Goal: Task Accomplishment & Management: Manage account settings

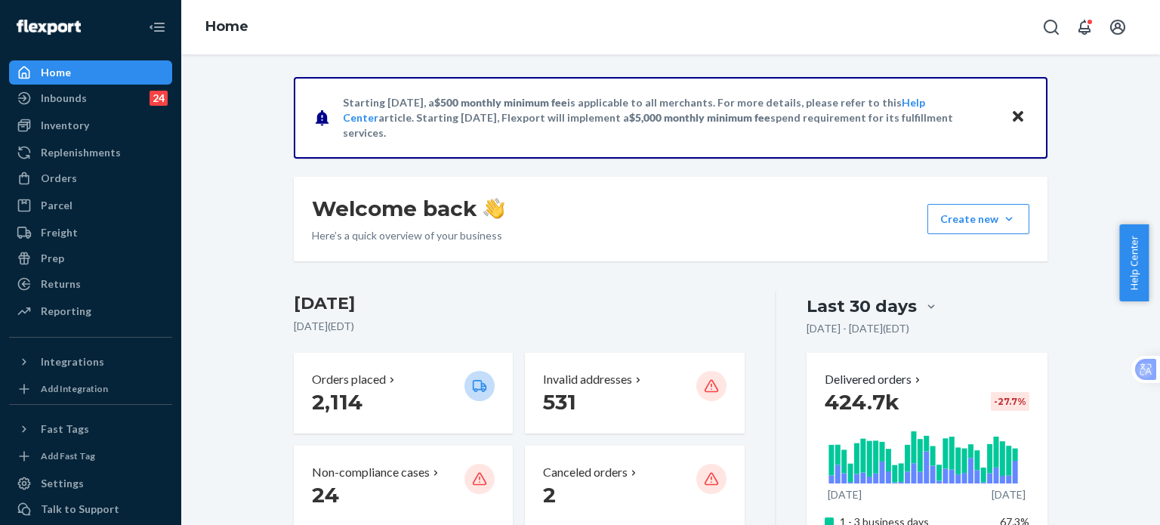
drag, startPoint x: 54, startPoint y: 184, endPoint x: 109, endPoint y: 8, distance: 184.2
click at [54, 184] on div "Orders" at bounding box center [59, 178] width 36 height 15
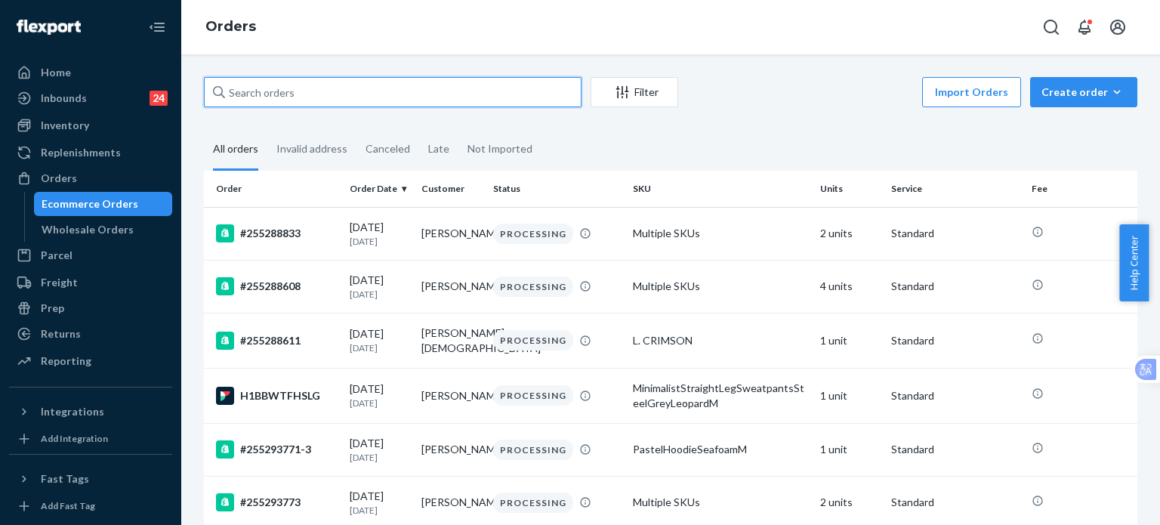
click at [305, 107] on input "text" at bounding box center [393, 92] width 378 height 30
paste input "[PERSON_NAME]"
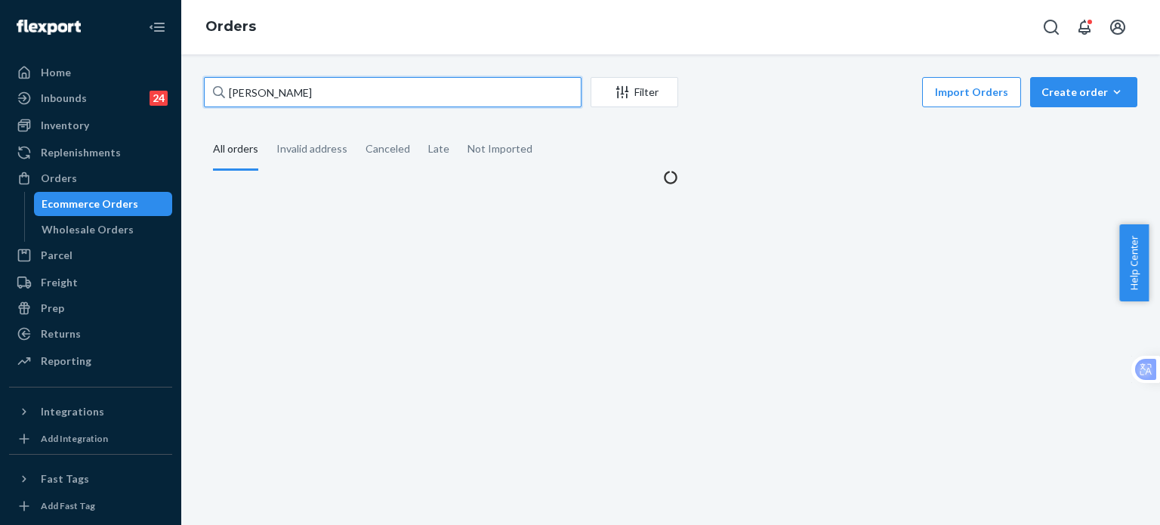
type input "[PERSON_NAME]"
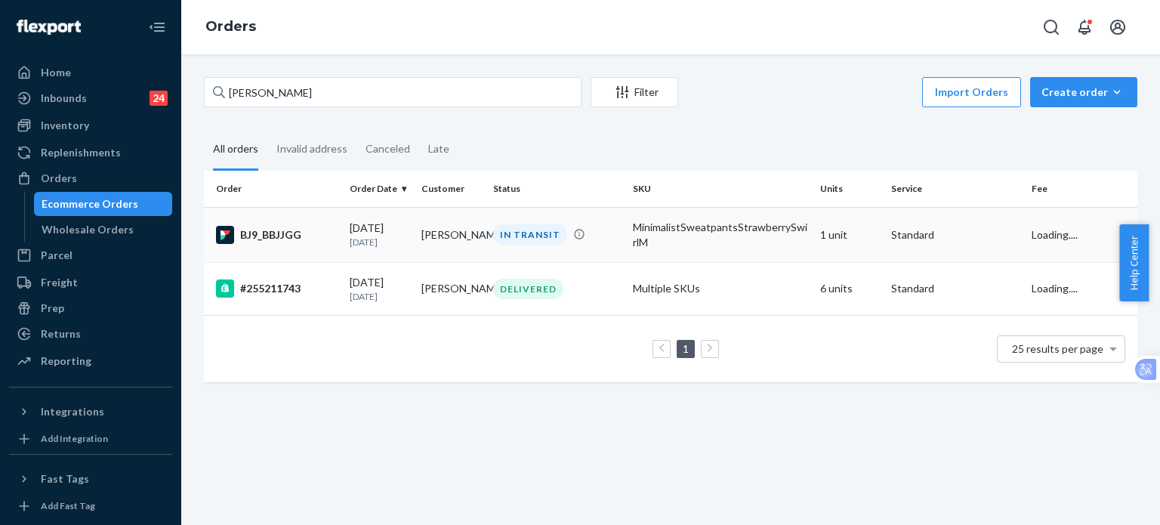
click at [287, 230] on div "BJ9_BBJJGG" at bounding box center [277, 235] width 122 height 18
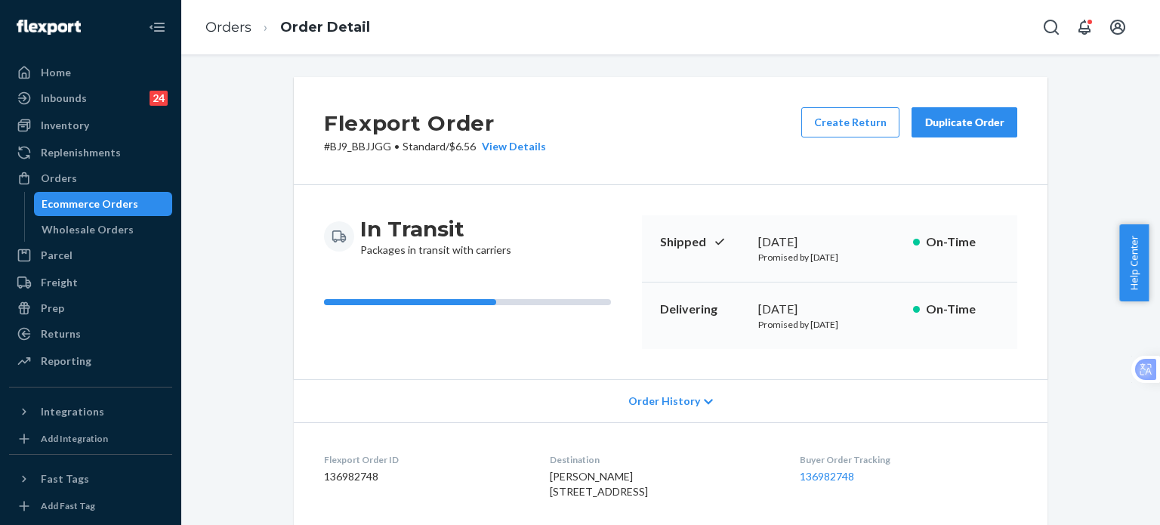
scroll to position [403, 0]
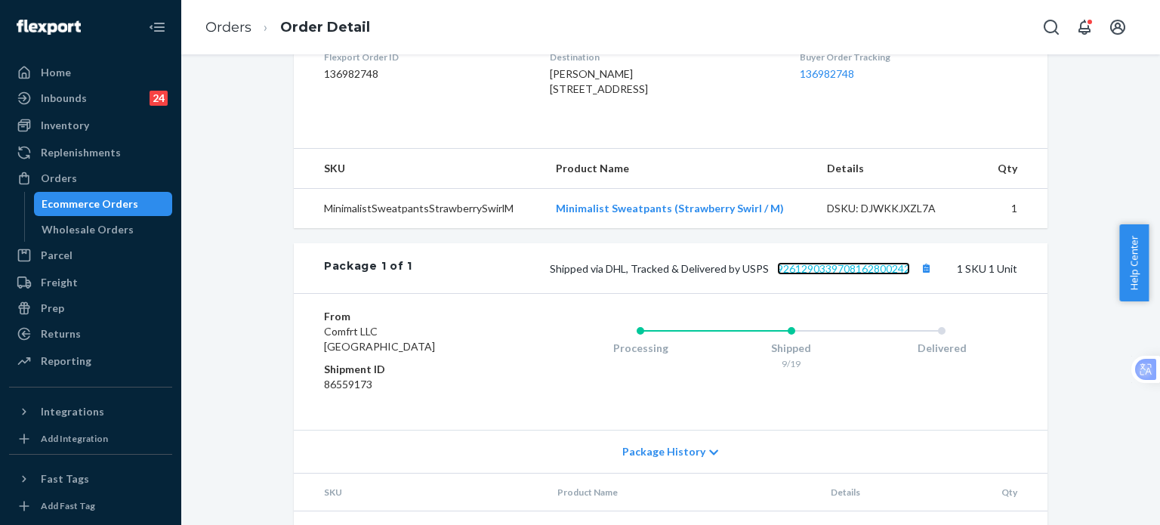
click at [824, 275] on link "9261290339708162800242" at bounding box center [843, 268] width 133 height 13
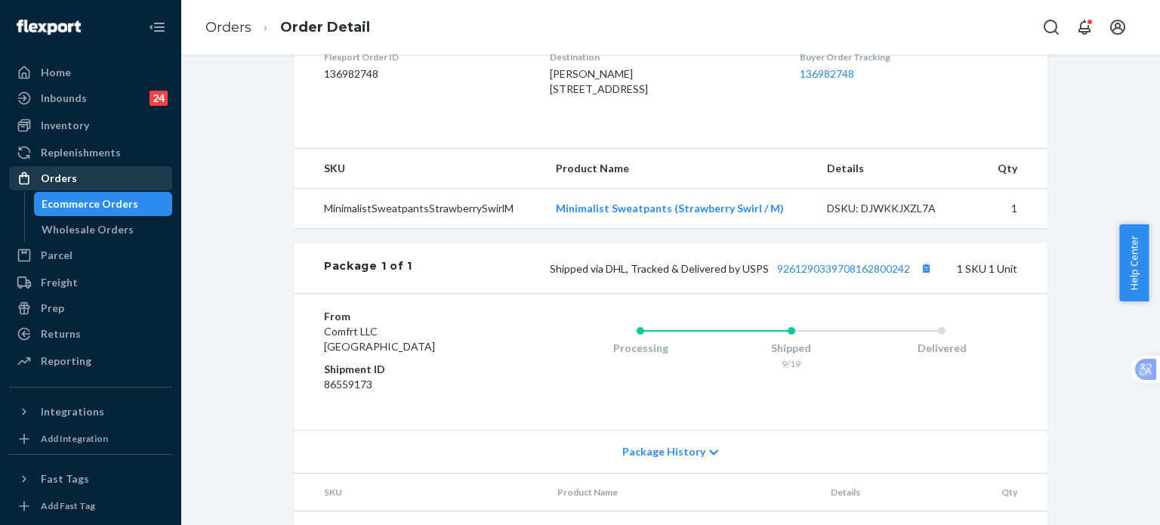
click at [74, 179] on div "Orders" at bounding box center [91, 178] width 160 height 21
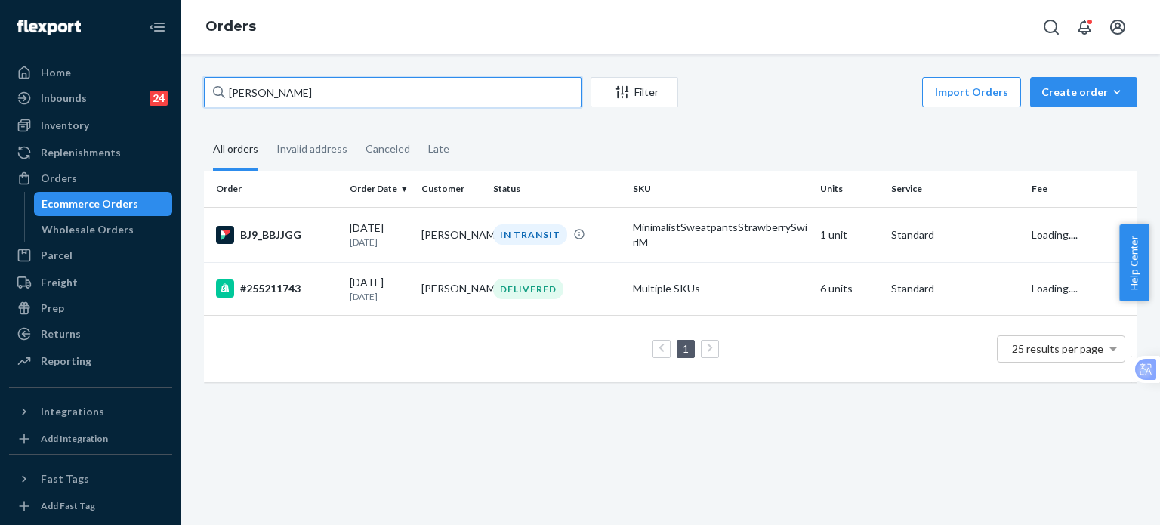
drag, startPoint x: 329, startPoint y: 85, endPoint x: 217, endPoint y: 85, distance: 112.6
click at [217, 85] on div "[PERSON_NAME]" at bounding box center [393, 92] width 378 height 30
paste input "255202243"
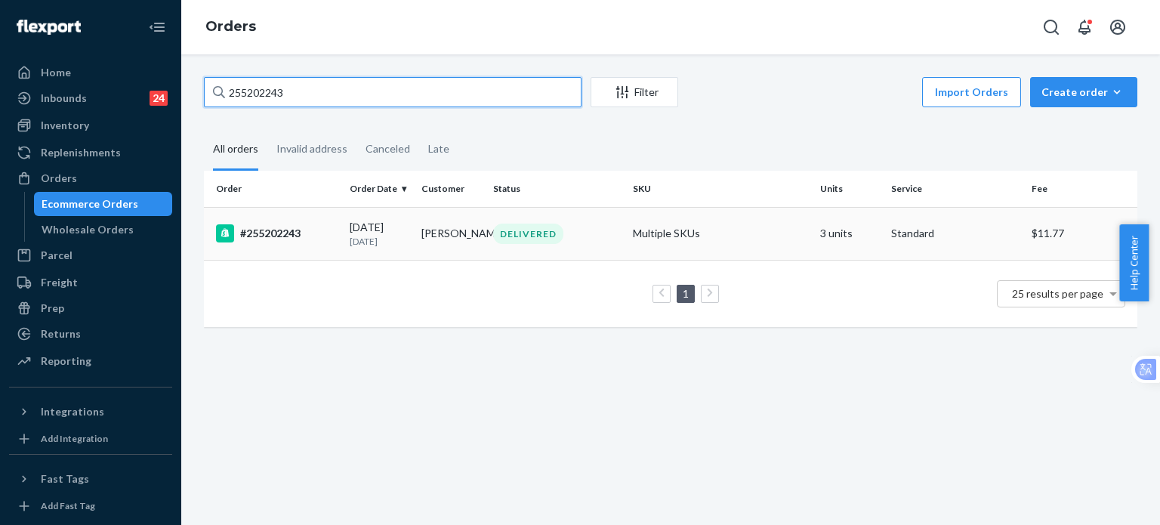
type input "255202243"
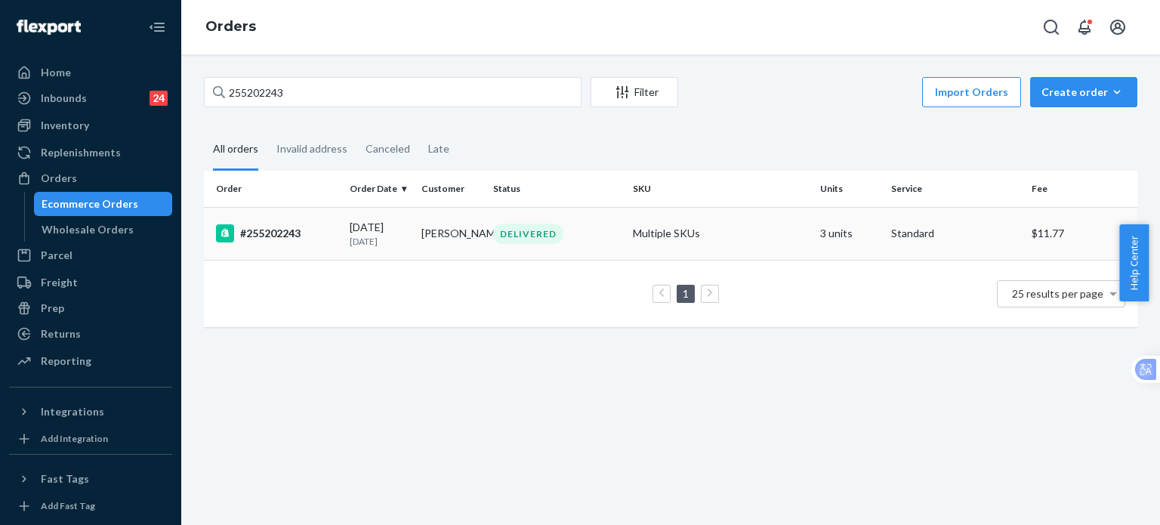
click at [277, 235] on div "#255202243" at bounding box center [277, 233] width 122 height 18
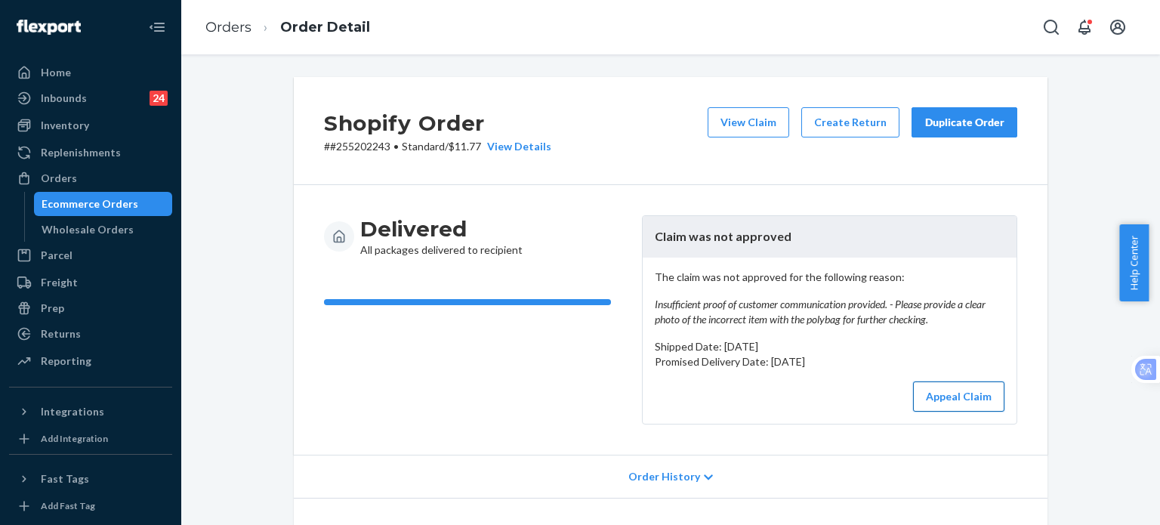
click at [952, 401] on button "Appeal Claim" at bounding box center [958, 397] width 91 height 30
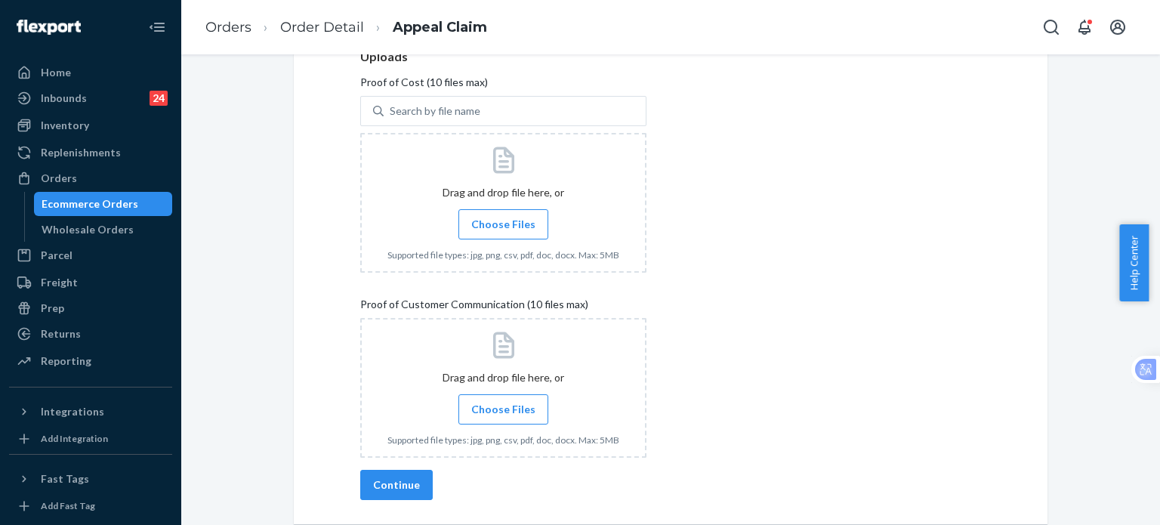
scroll to position [604, 0]
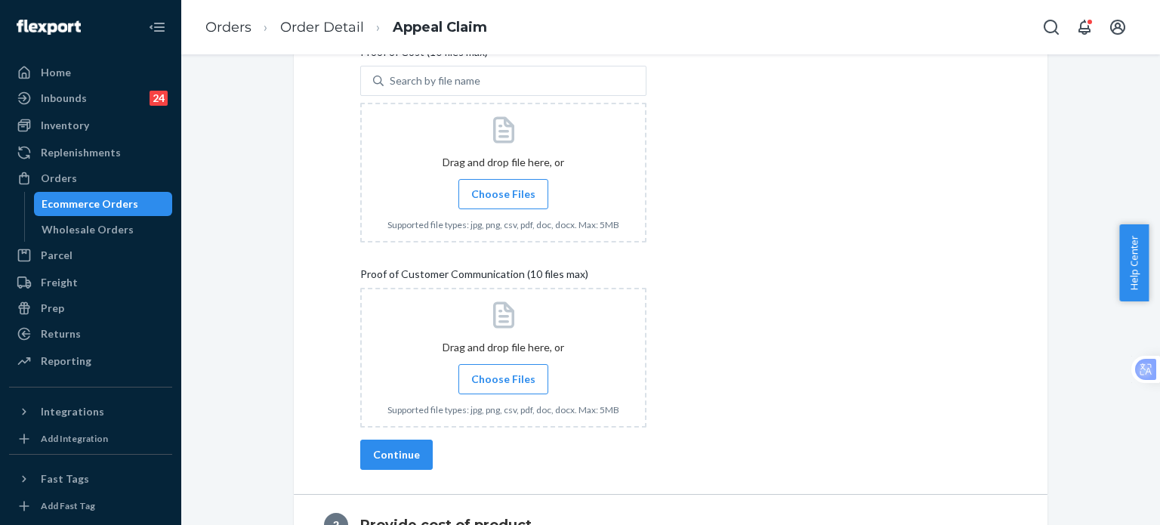
click at [512, 377] on span "Choose Files" at bounding box center [503, 379] width 64 height 15
click at [504, 377] on input "Choose Files" at bounding box center [503, 379] width 1 height 17
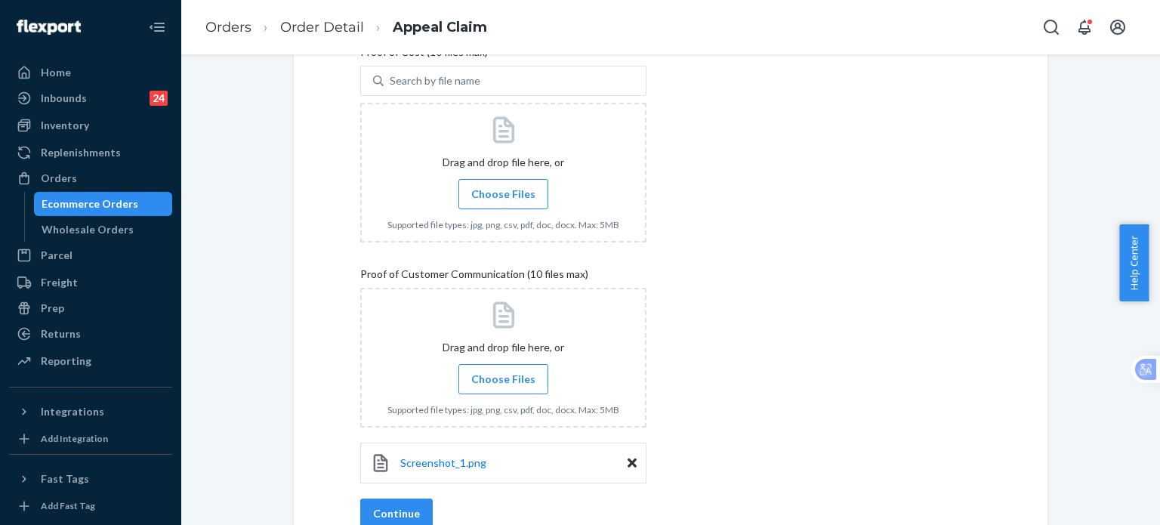
click at [515, 380] on span "Choose Files" at bounding box center [503, 379] width 64 height 15
click at [504, 380] on input "Choose Files" at bounding box center [503, 379] width 1 height 17
click at [486, 378] on span "Choose Files" at bounding box center [503, 379] width 64 height 15
click at [512, 385] on span "Choose Files" at bounding box center [503, 379] width 64 height 15
click at [504, 385] on input "Choose Files" at bounding box center [503, 379] width 1 height 17
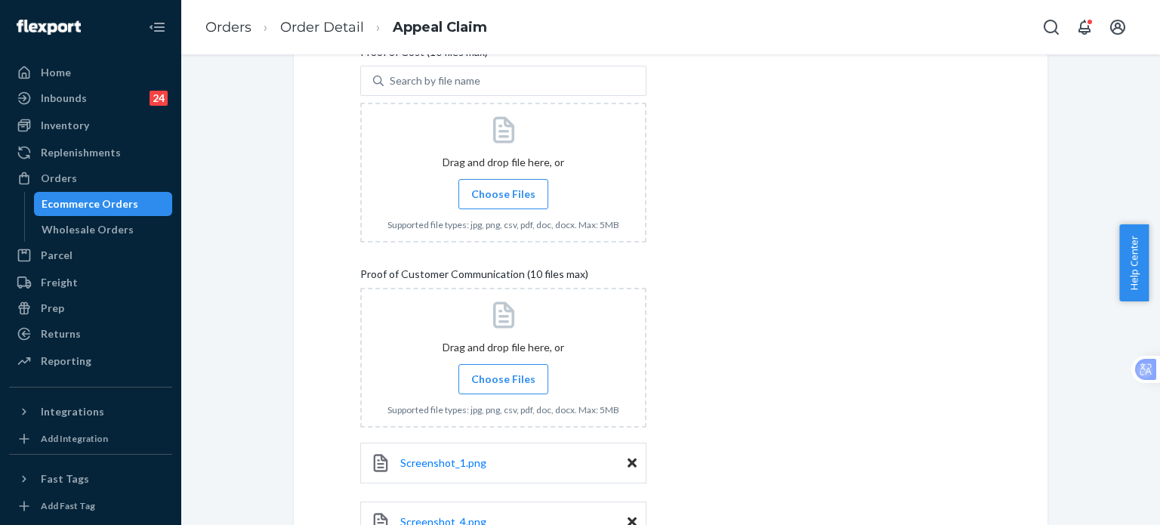
click at [493, 379] on span "Choose Files" at bounding box center [503, 379] width 64 height 15
click at [503, 379] on input "Choose Files" at bounding box center [503, 379] width 1 height 17
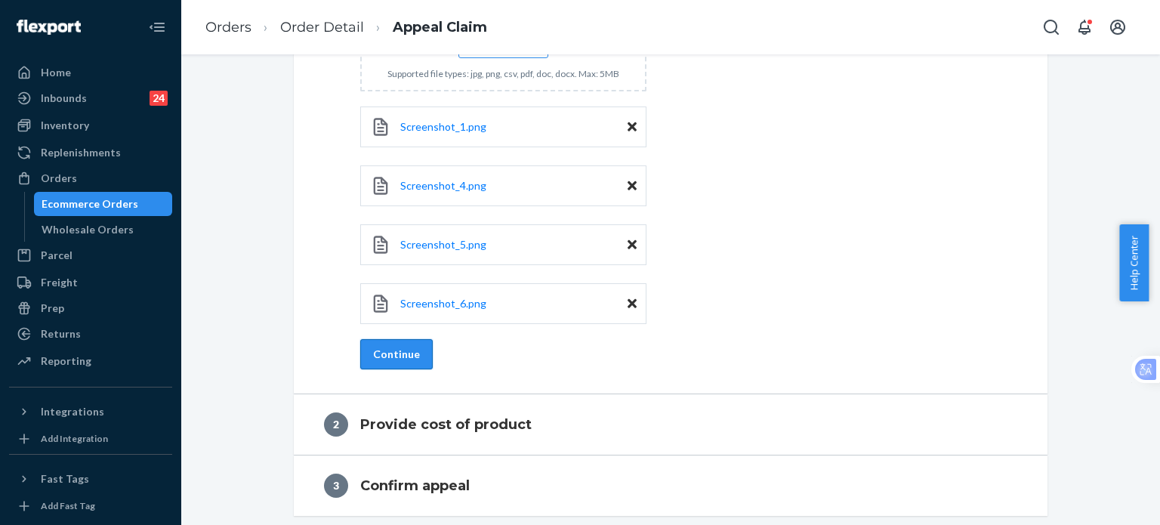
click at [387, 364] on button "Continue" at bounding box center [396, 354] width 73 height 30
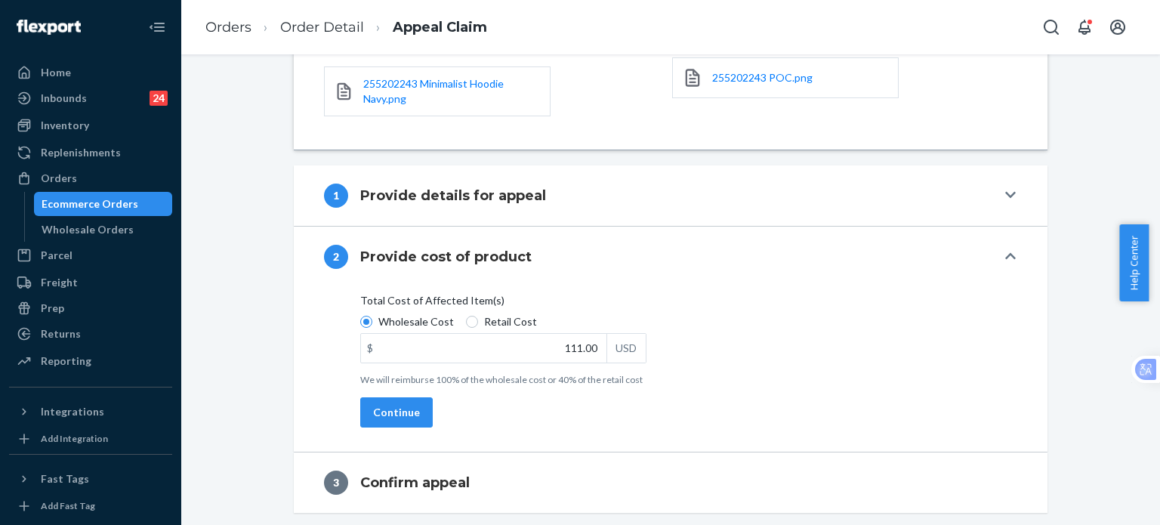
scroll to position [390, 0]
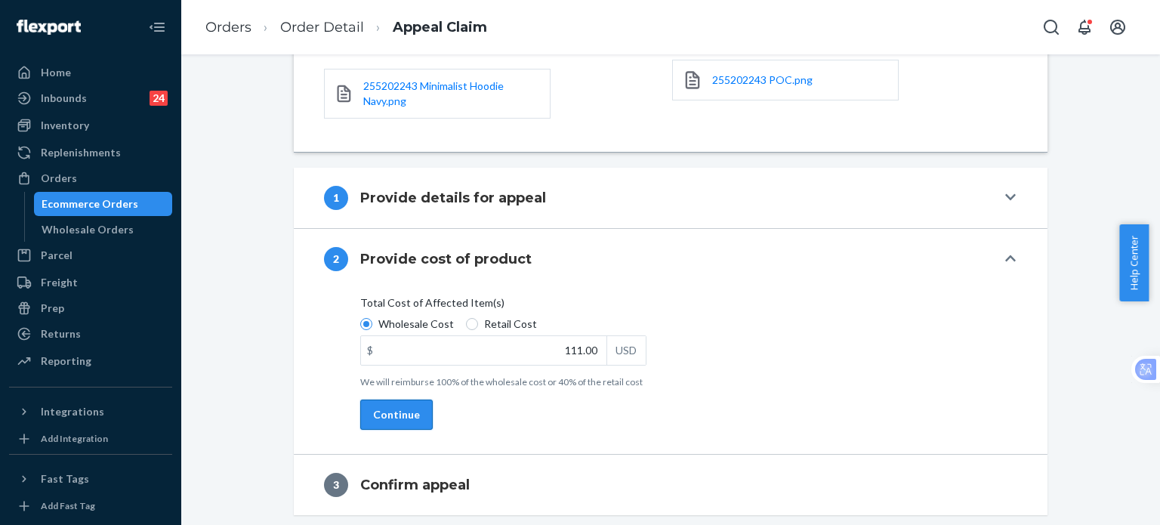
click at [390, 413] on button "Continue" at bounding box center [396, 415] width 73 height 30
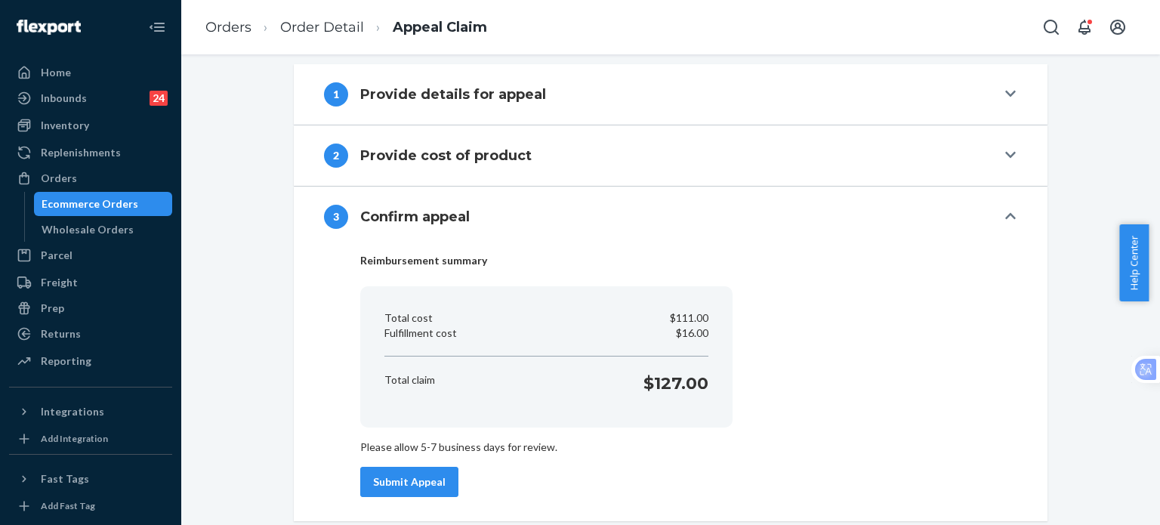
scroll to position [499, 0]
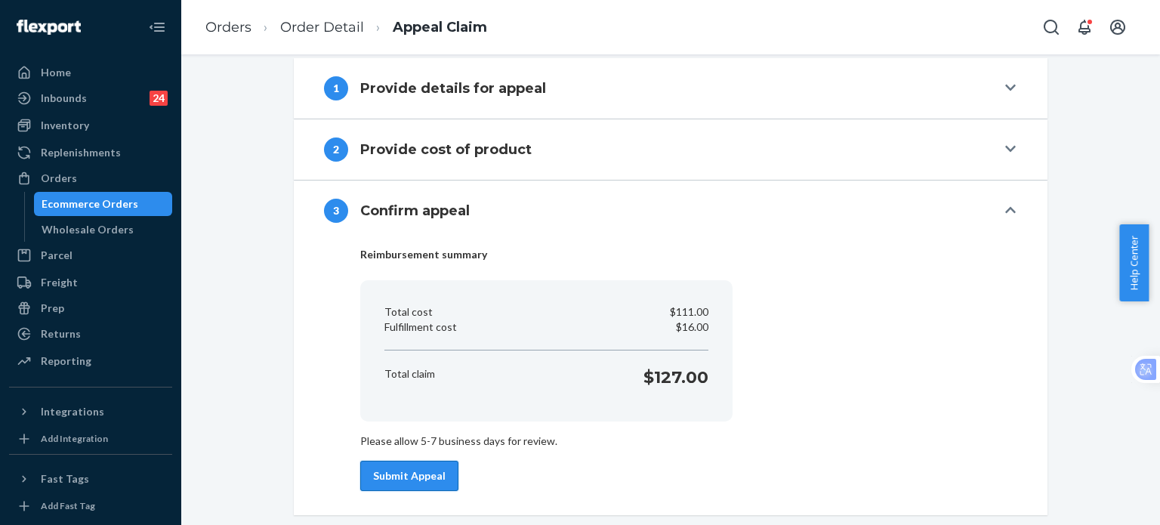
click at [433, 467] on button "Submit Appeal" at bounding box center [409, 476] width 98 height 30
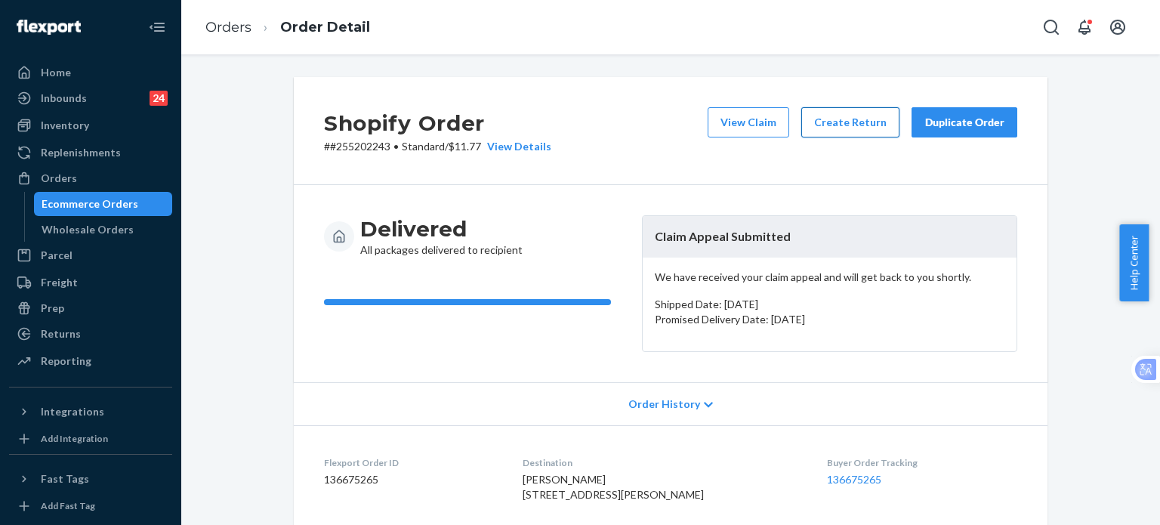
click at [831, 120] on button "Create Return" at bounding box center [851, 122] width 98 height 30
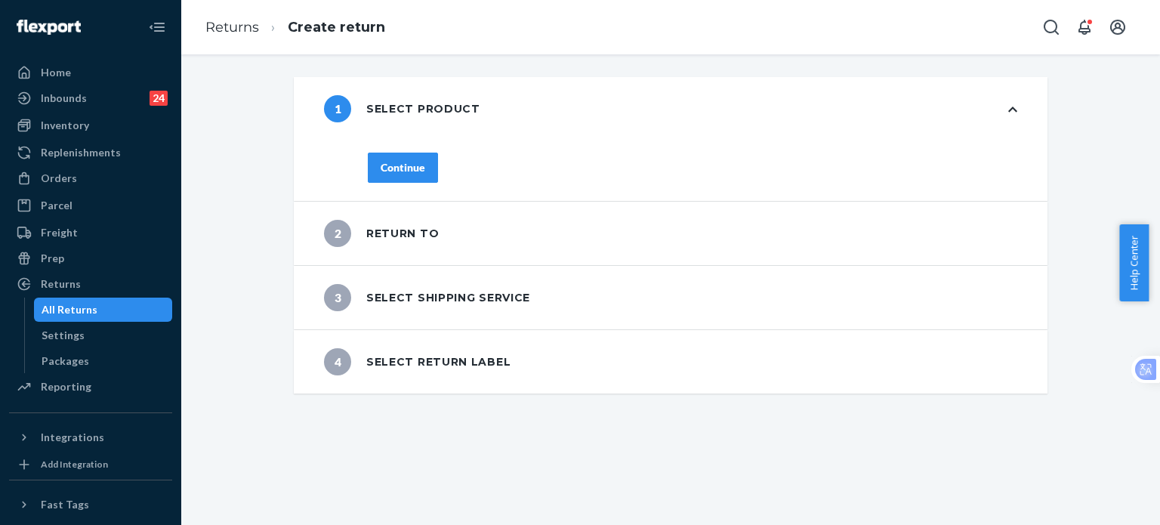
click at [399, 168] on div "Continue" at bounding box center [403, 167] width 45 height 15
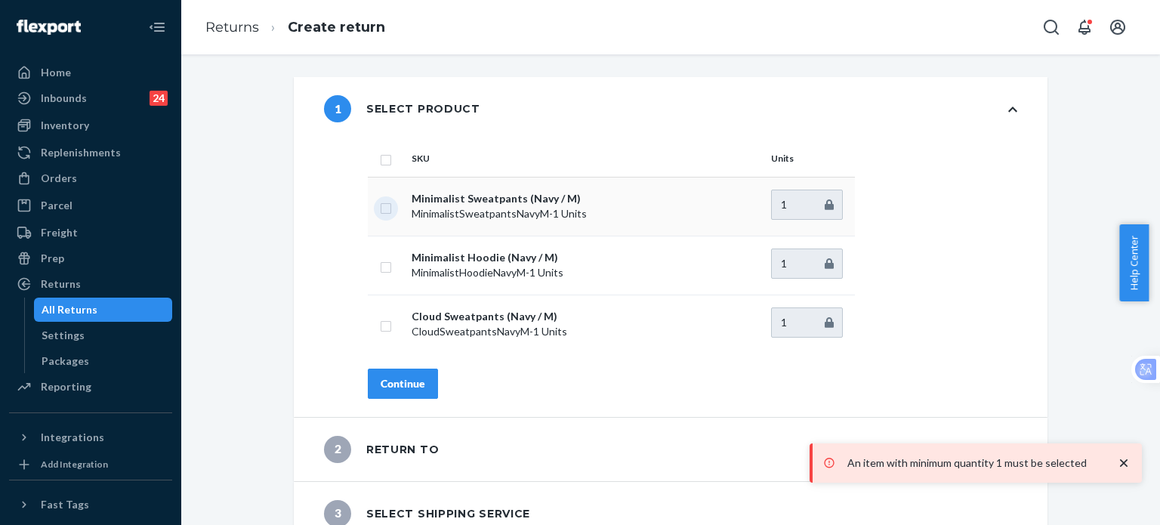
click at [385, 209] on input "checkbox" at bounding box center [386, 207] width 12 height 16
checkbox input "true"
click at [383, 267] on input "checkbox" at bounding box center [386, 266] width 12 height 16
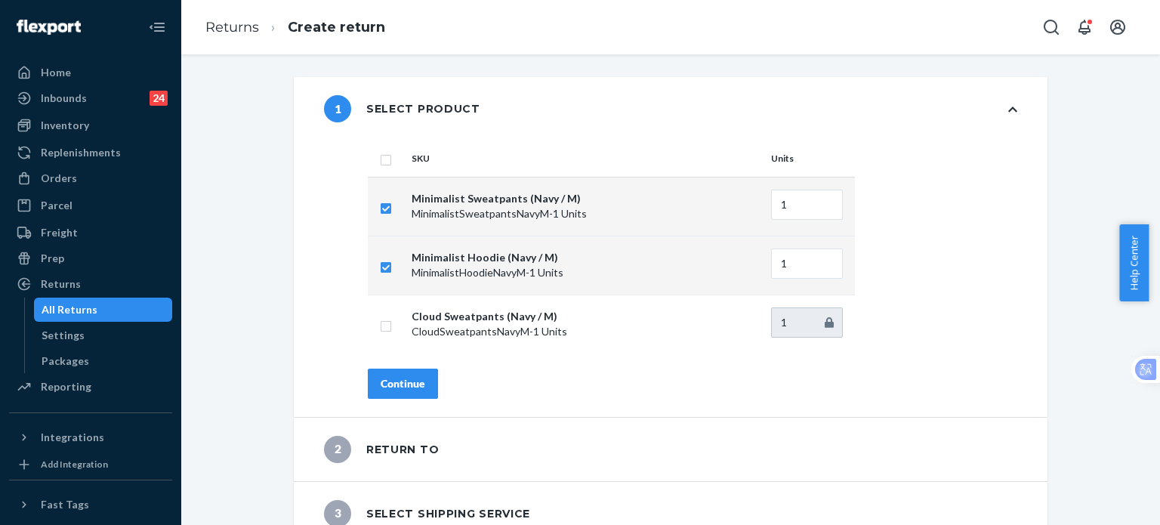
click at [385, 263] on input "checkbox" at bounding box center [386, 266] width 12 height 16
checkbox input "false"
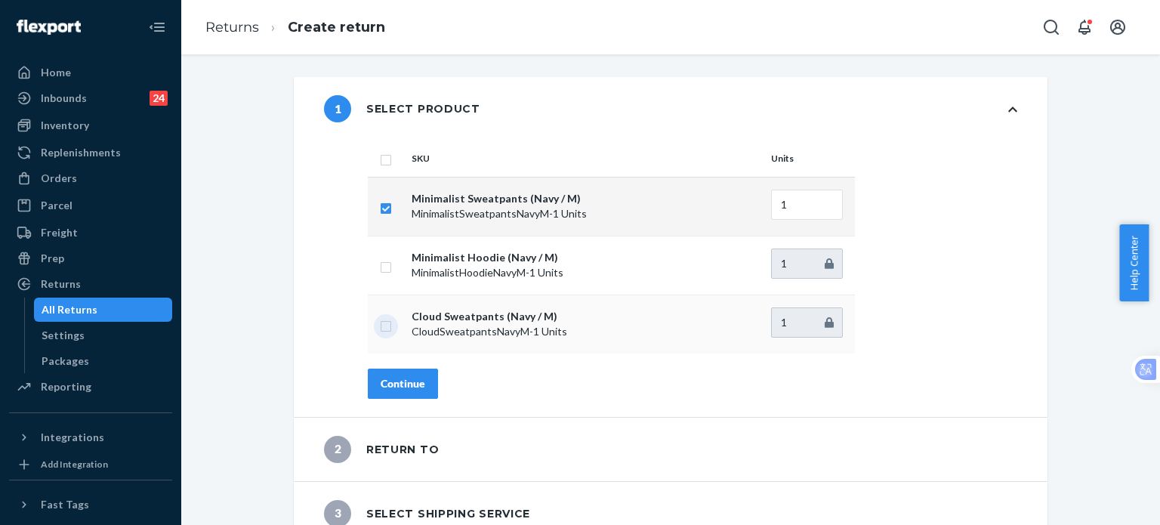
click at [380, 325] on input "checkbox" at bounding box center [386, 325] width 12 height 16
checkbox input "true"
click at [393, 383] on div "Continue" at bounding box center [403, 383] width 45 height 15
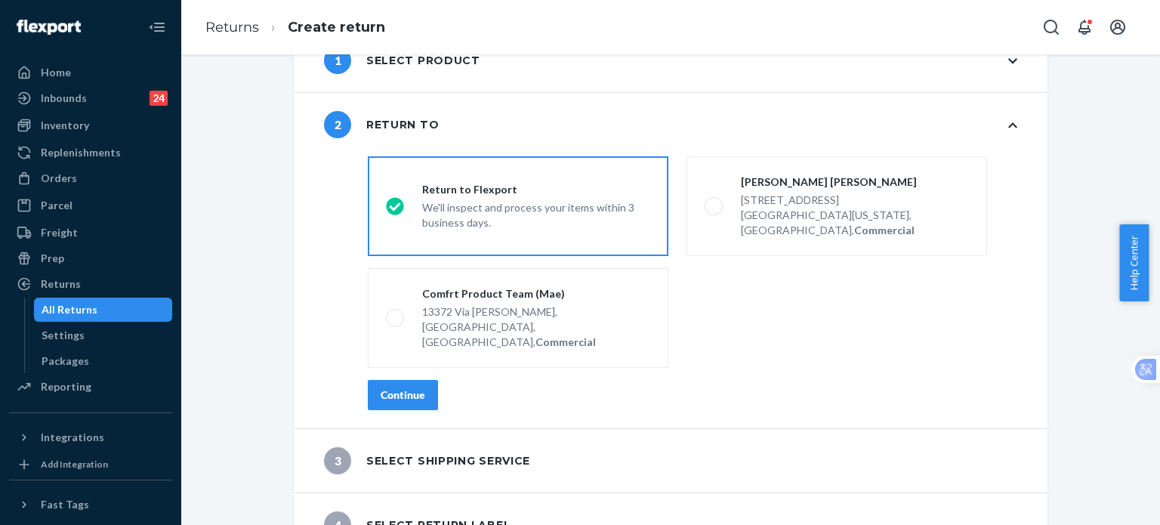
scroll to position [48, 0]
click at [409, 388] on div "Continue" at bounding box center [403, 395] width 45 height 15
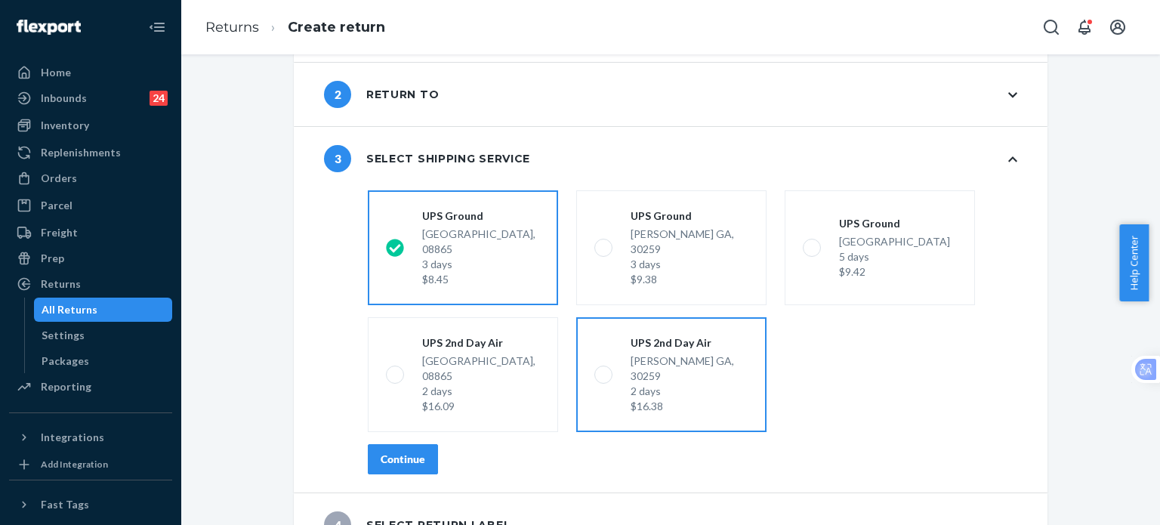
scroll to position [79, 0]
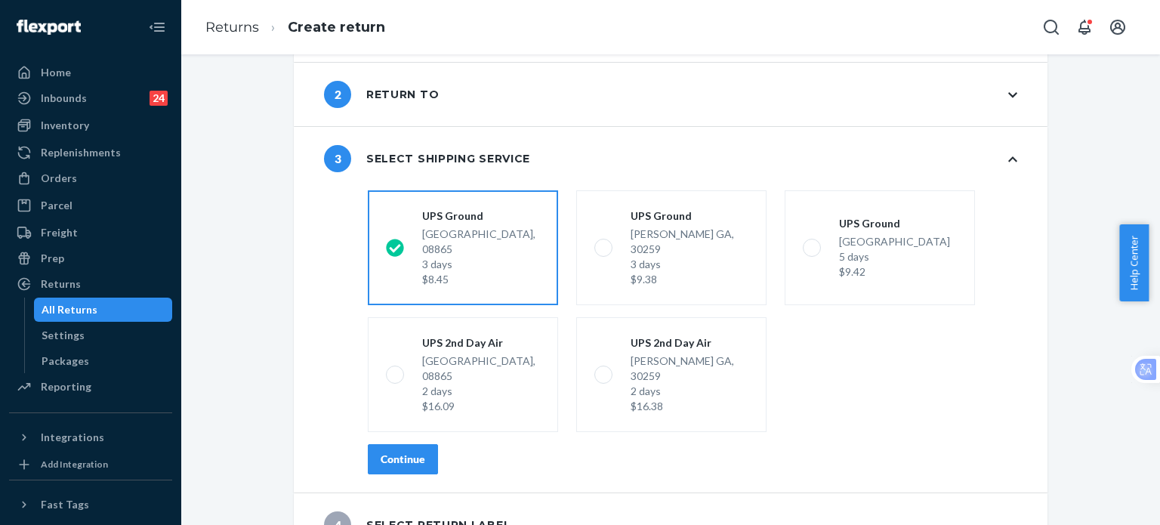
click at [396, 452] on div "Continue" at bounding box center [403, 459] width 45 height 15
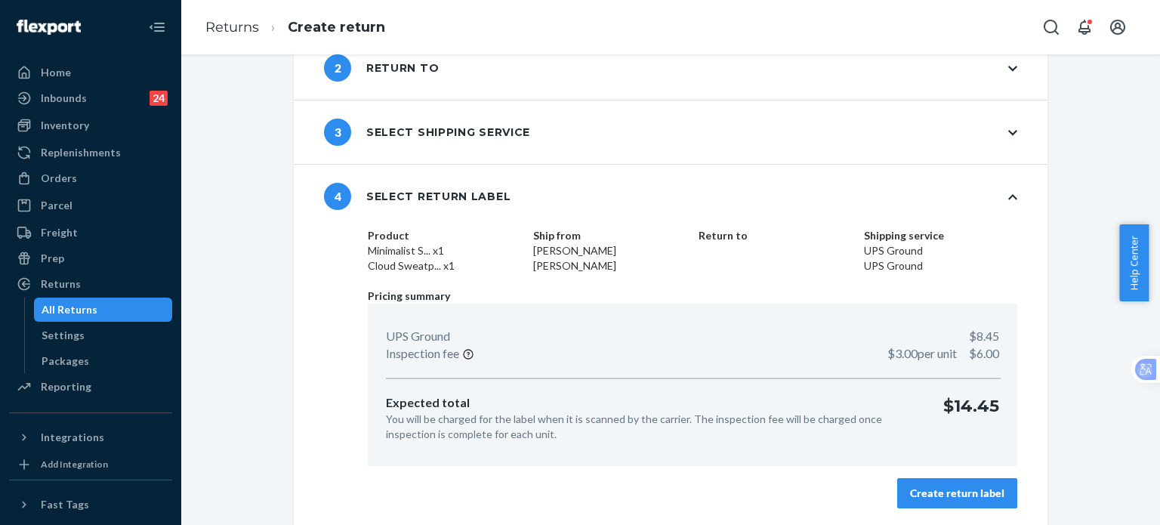
scroll to position [106, 0]
click at [953, 490] on div "Create return label" at bounding box center [957, 492] width 94 height 15
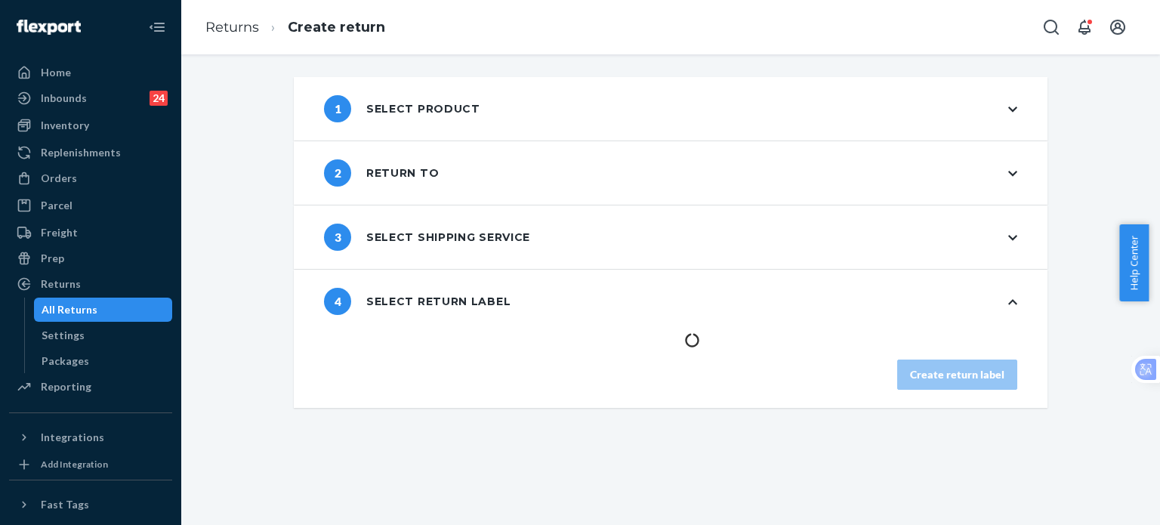
scroll to position [0, 0]
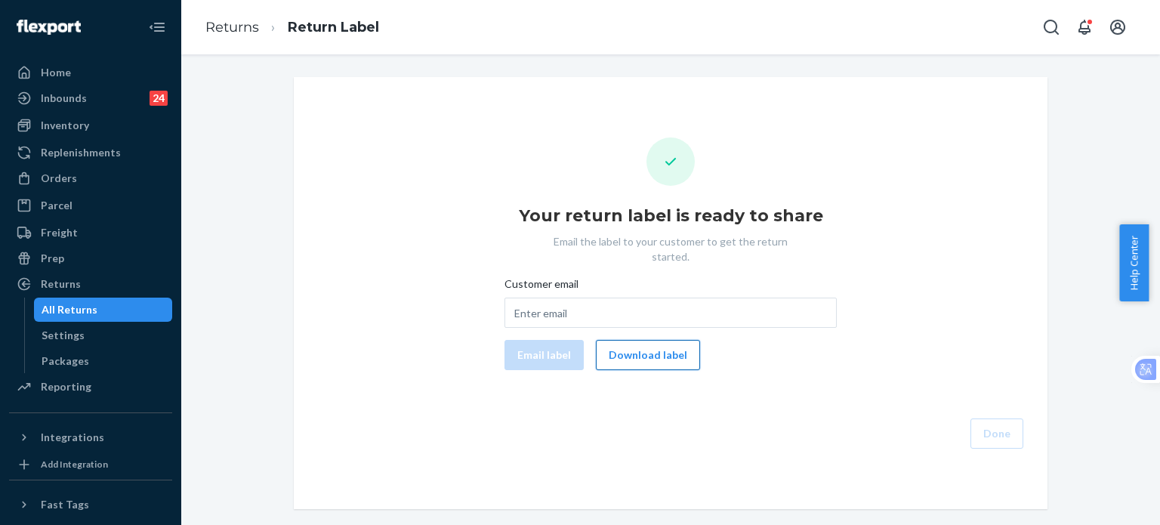
click at [641, 345] on button "Download label" at bounding box center [648, 355] width 104 height 30
click at [60, 172] on div "Orders" at bounding box center [59, 178] width 36 height 15
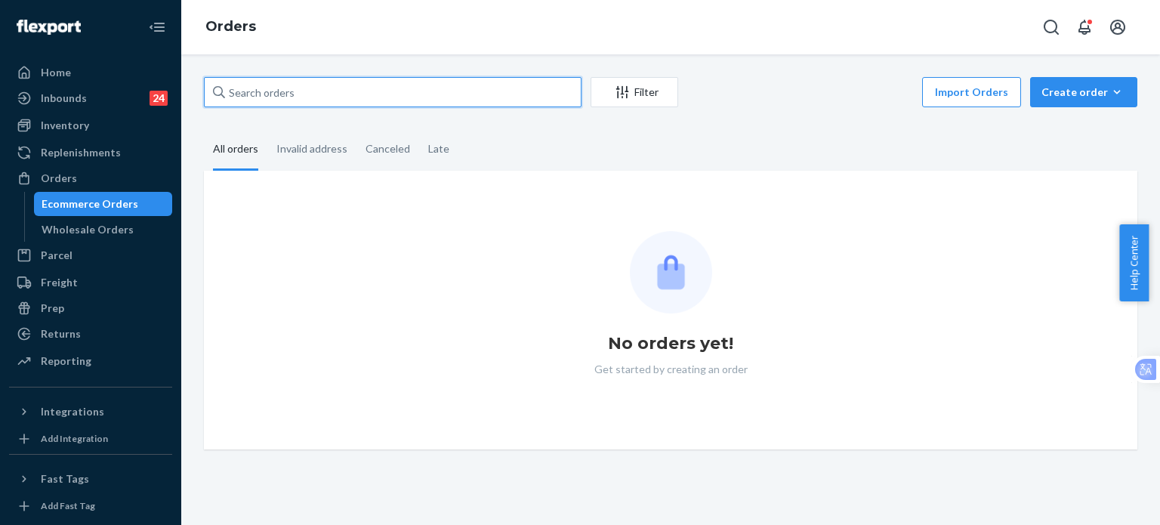
click at [336, 93] on input "text" at bounding box center [393, 92] width 378 height 30
paste input "255166314"
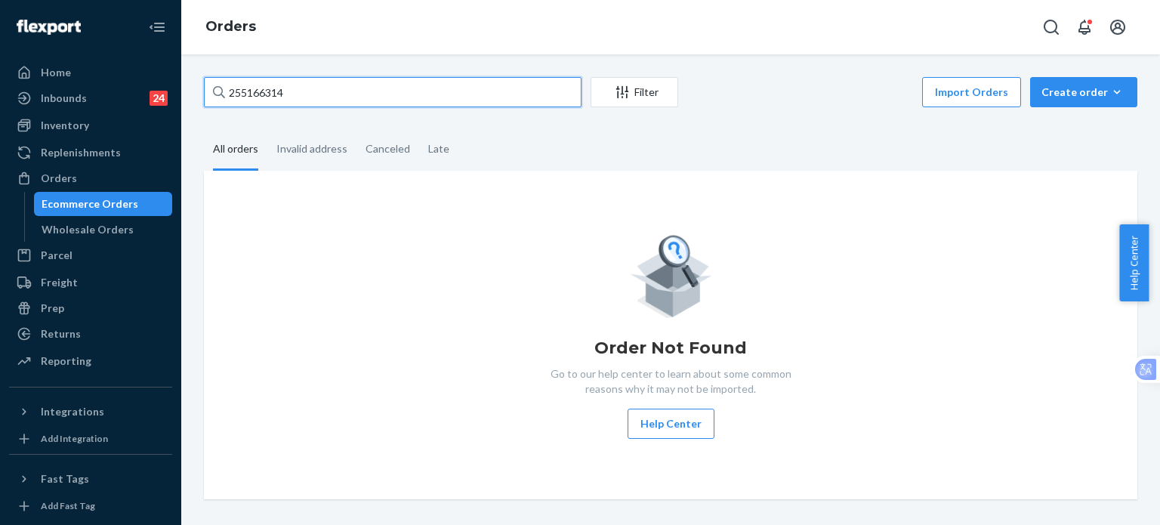
type input "255166314"
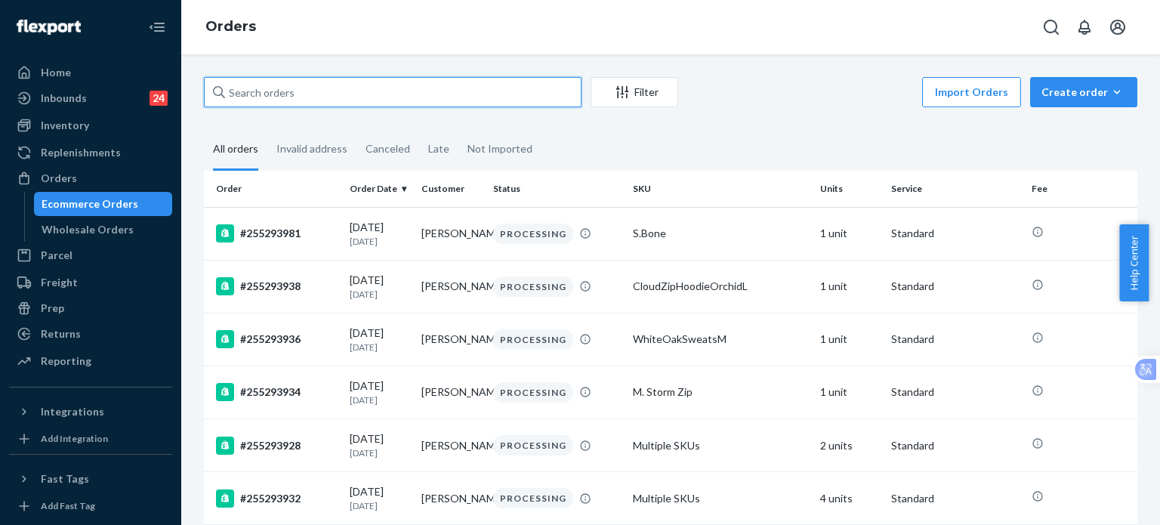
click at [274, 91] on input "text" at bounding box center [393, 92] width 378 height 30
paste input "255166314"
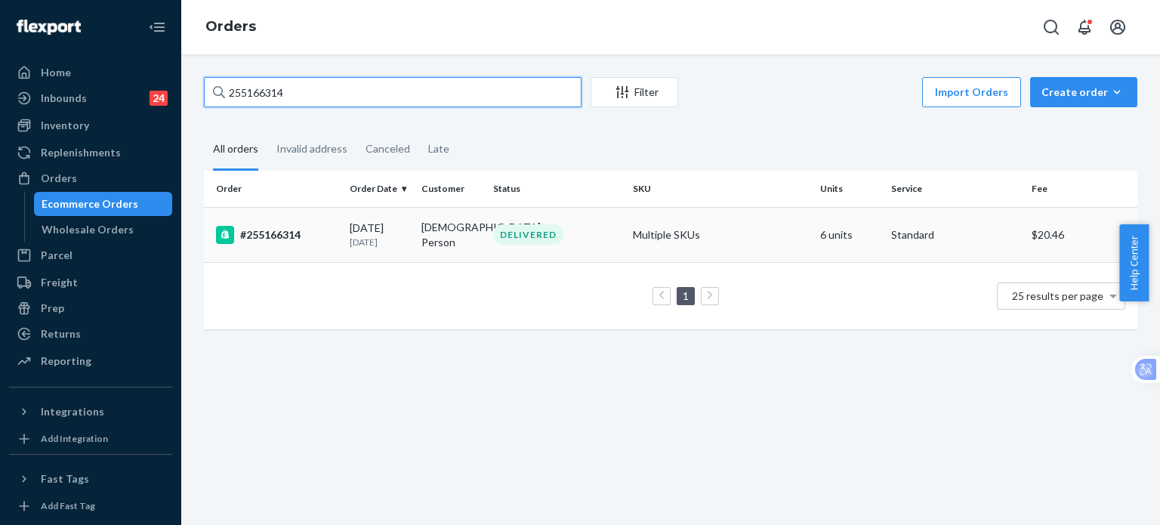
type input "255166314"
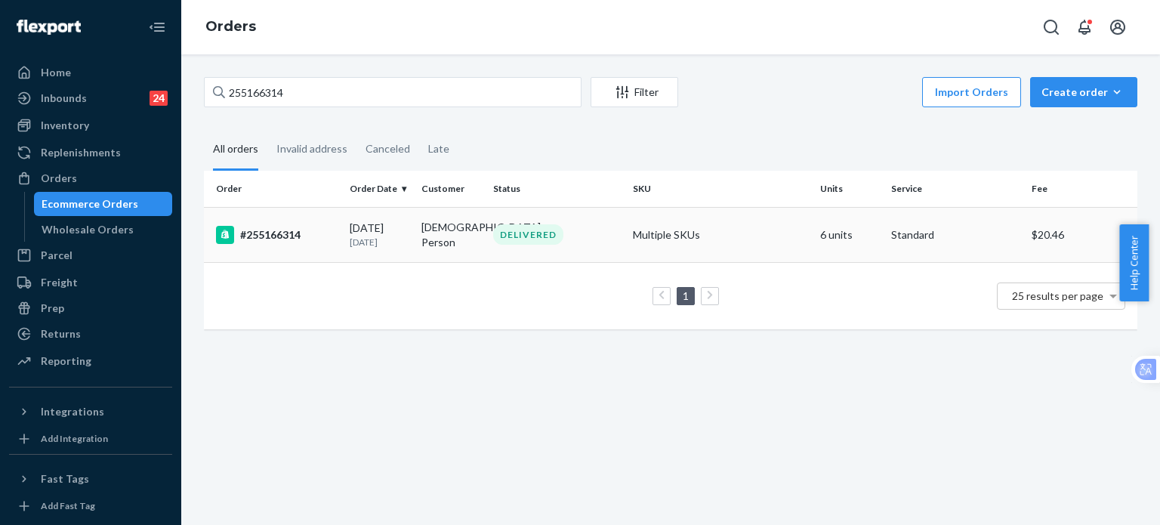
click at [258, 236] on div "#255166314" at bounding box center [277, 235] width 122 height 18
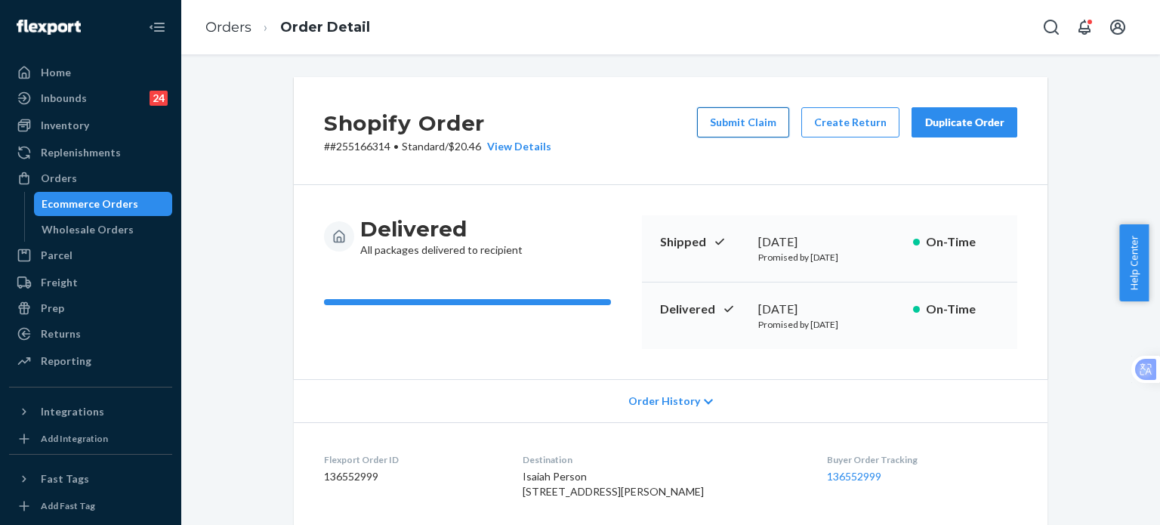
click at [759, 130] on button "Submit Claim" at bounding box center [743, 122] width 92 height 30
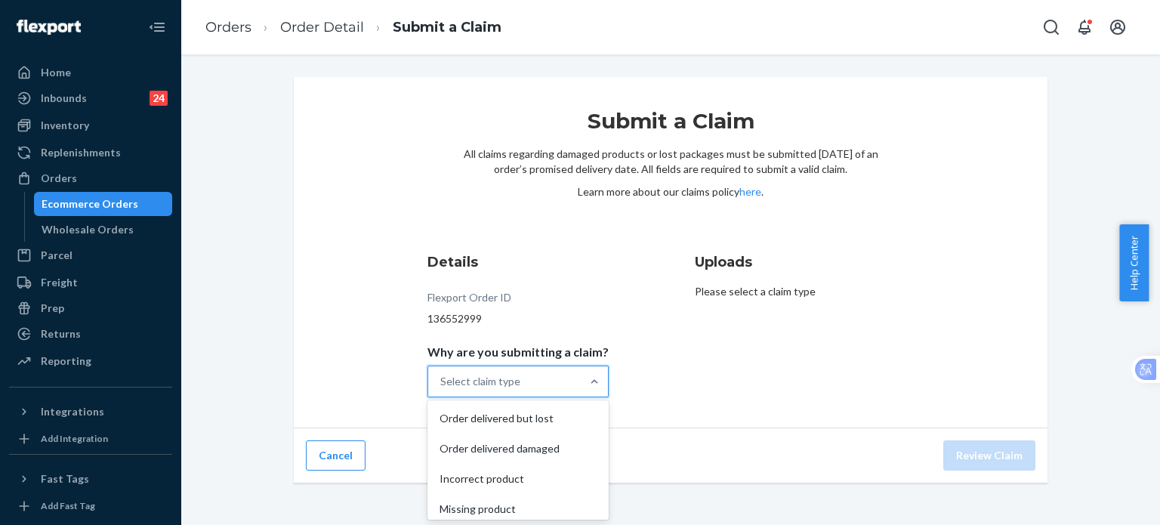
click at [527, 380] on div "Select claim type" at bounding box center [504, 381] width 153 height 30
click at [442, 380] on input "Why are you submitting a claim? option Order delivered but lost focused, 1 of 4…" at bounding box center [441, 381] width 2 height 15
click at [519, 477] on div "Incorrect product" at bounding box center [518, 479] width 175 height 30
click at [442, 389] on input "Why are you submitting a claim? option Incorrect product focused, 0 of 4. 4 res…" at bounding box center [441, 381] width 2 height 15
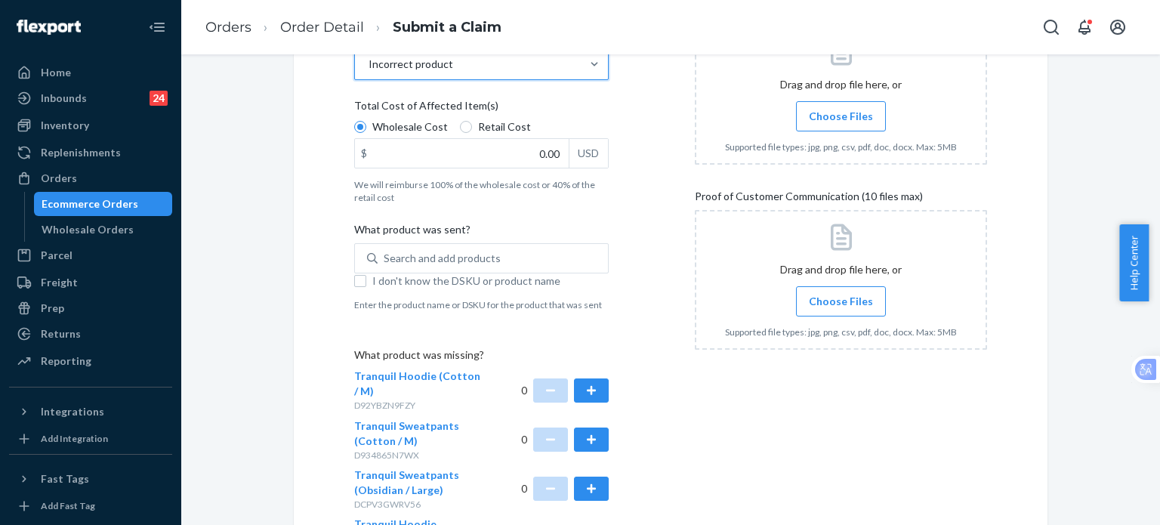
scroll to position [403, 0]
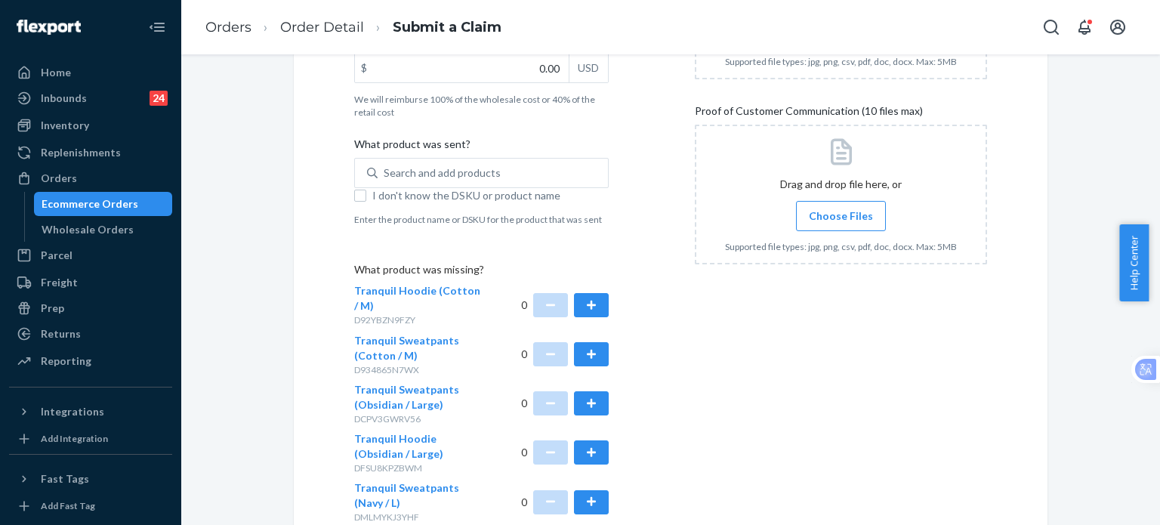
click at [824, 209] on span "Choose Files" at bounding box center [841, 216] width 64 height 15
click at [841, 209] on input "Choose Files" at bounding box center [841, 216] width 1 height 17
click at [826, 213] on span "Choose Files" at bounding box center [841, 216] width 64 height 15
click at [841, 213] on input "Choose Files" at bounding box center [841, 216] width 1 height 17
click at [828, 211] on span "Choose Files" at bounding box center [841, 216] width 64 height 15
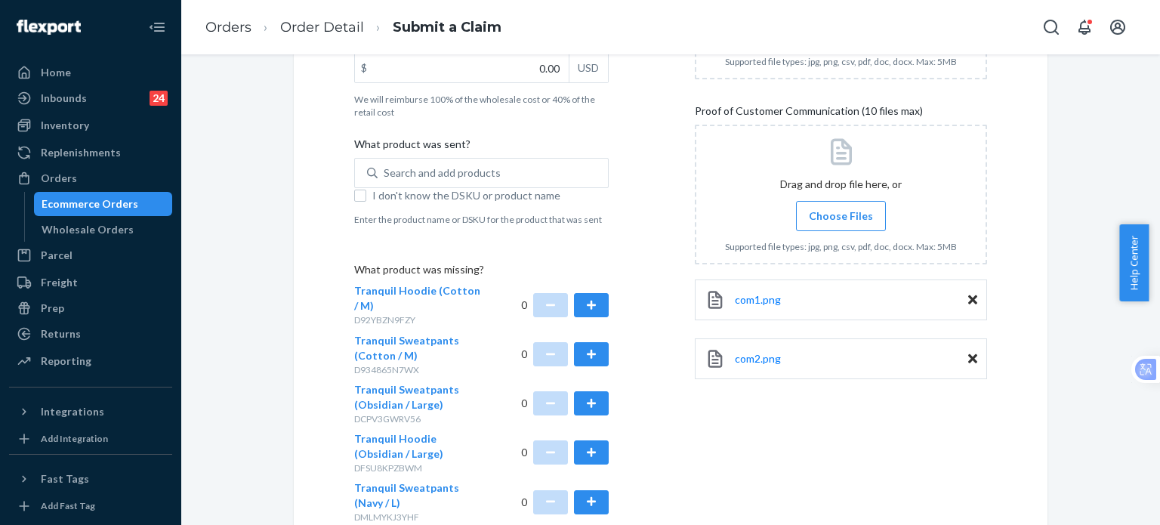
click at [841, 211] on input "Choose Files" at bounding box center [841, 216] width 1 height 17
click at [804, 222] on label "Choose Files" at bounding box center [841, 216] width 90 height 30
click at [841, 222] on input "Choose Files" at bounding box center [841, 216] width 1 height 17
click at [830, 221] on span "Choose Files" at bounding box center [841, 216] width 64 height 15
click at [841, 221] on input "Choose Files" at bounding box center [841, 216] width 1 height 17
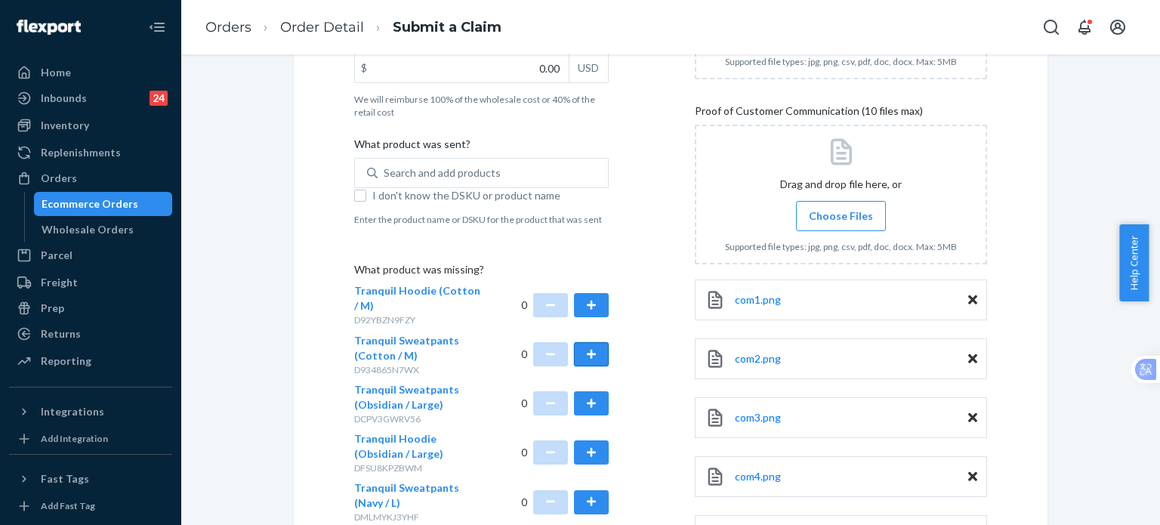
click at [583, 357] on button "button" at bounding box center [591, 354] width 35 height 24
click at [416, 174] on div "Search and add products" at bounding box center [442, 172] width 117 height 15
click at [385, 174] on input "Search and add products" at bounding box center [385, 172] width 2 height 15
paste input "Minimalist Sweatpants Maroon / 2XL"
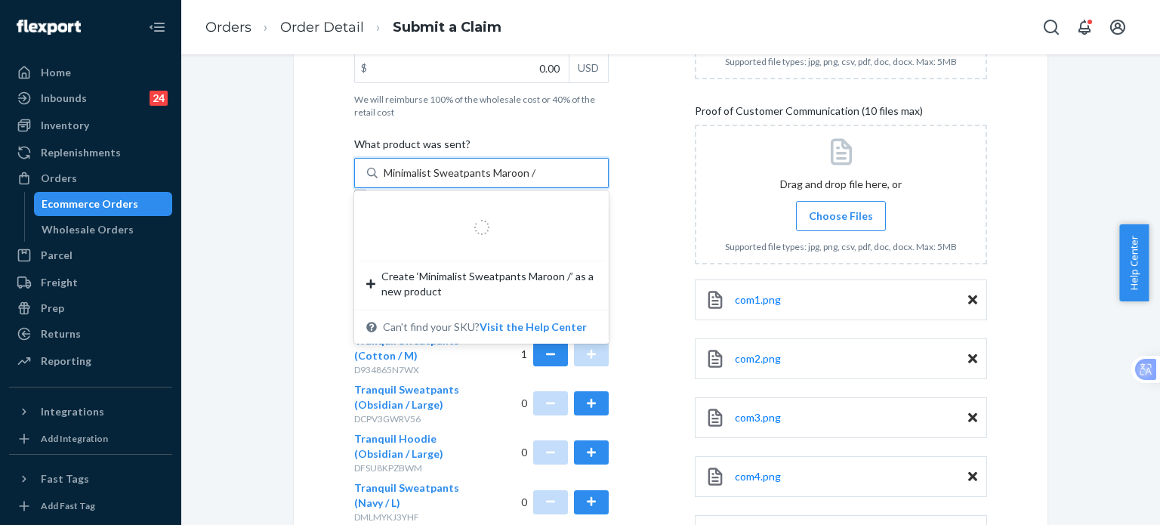
type input "Minimalist Sweatpants Maroon"
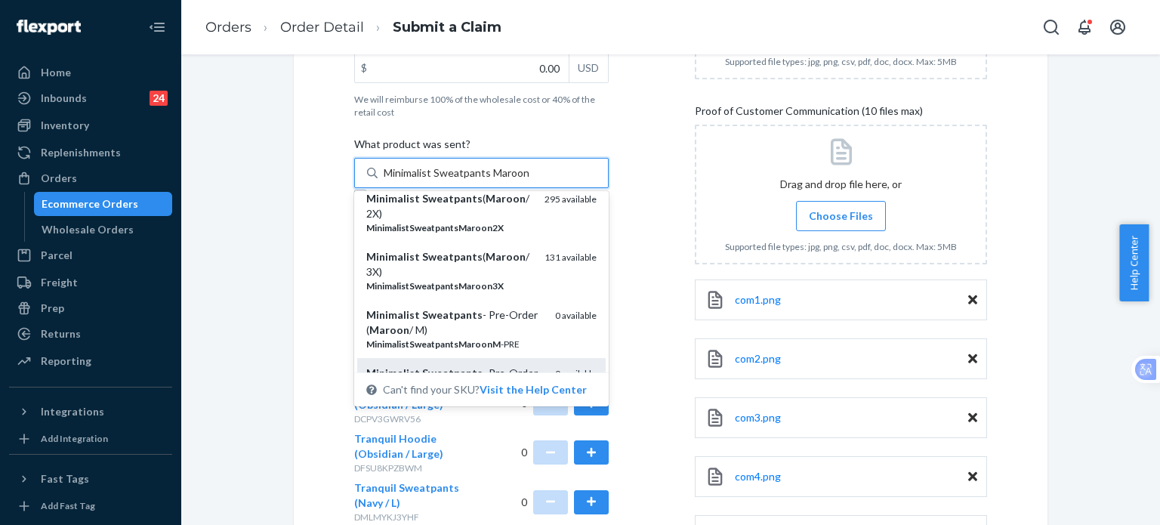
scroll to position [302, 0]
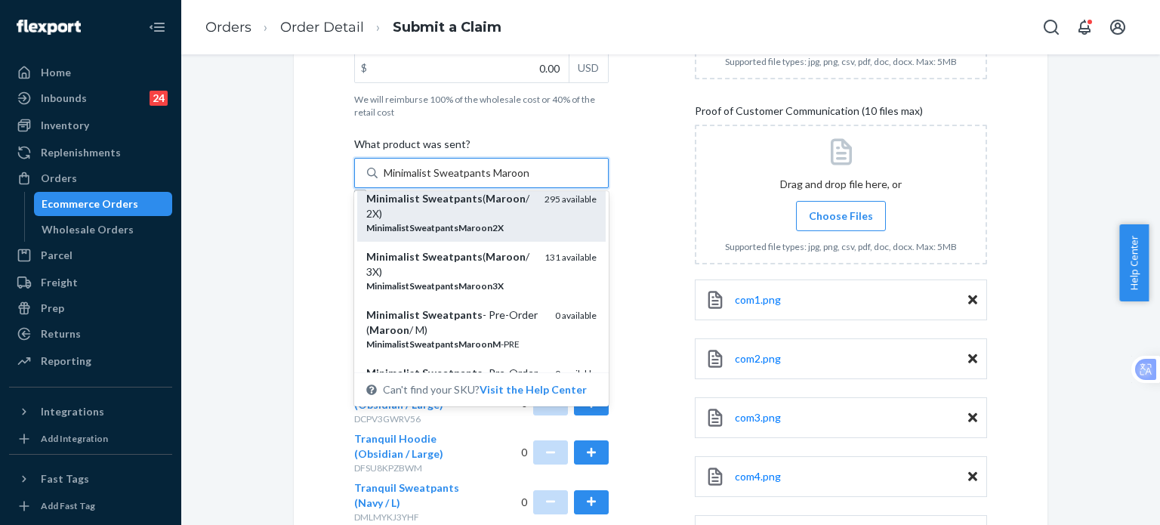
click at [439, 209] on div "Minimalist Sweatpants ( Maroon / 2X)" at bounding box center [449, 206] width 166 height 30
click at [439, 181] on input "Minimalist Sweatpants Maroon" at bounding box center [458, 172] width 148 height 15
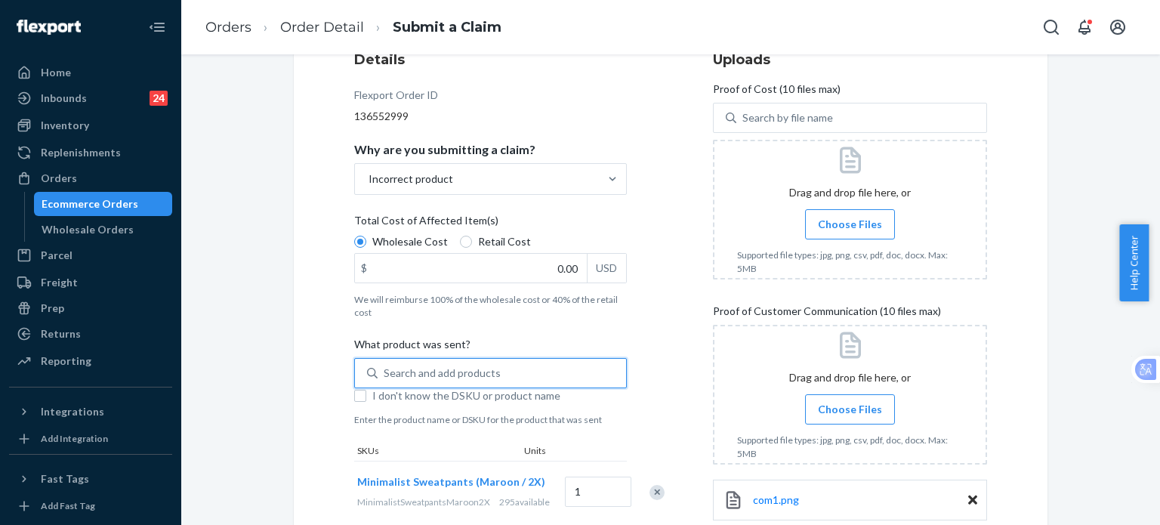
scroll to position [201, 0]
click at [845, 221] on span "Choose Files" at bounding box center [850, 225] width 64 height 15
click at [850, 221] on input "Choose Files" at bounding box center [850, 226] width 1 height 17
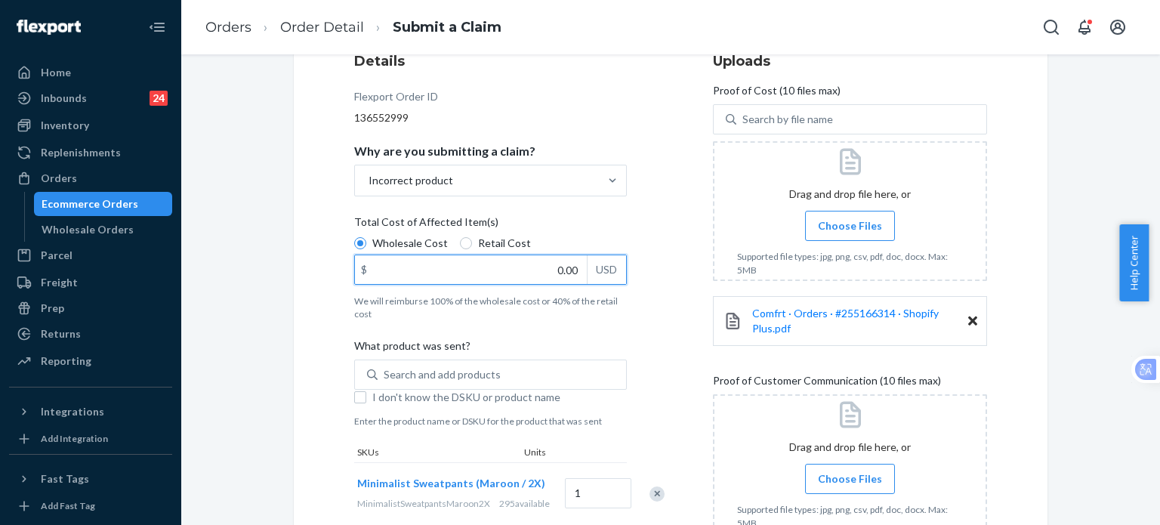
click at [547, 276] on input "0.00" at bounding box center [471, 269] width 232 height 29
click at [460, 246] on input "Retail Cost" at bounding box center [466, 243] width 12 height 12
radio input "true"
click at [354, 246] on input "Wholesale Cost" at bounding box center [360, 243] width 12 height 12
radio input "true"
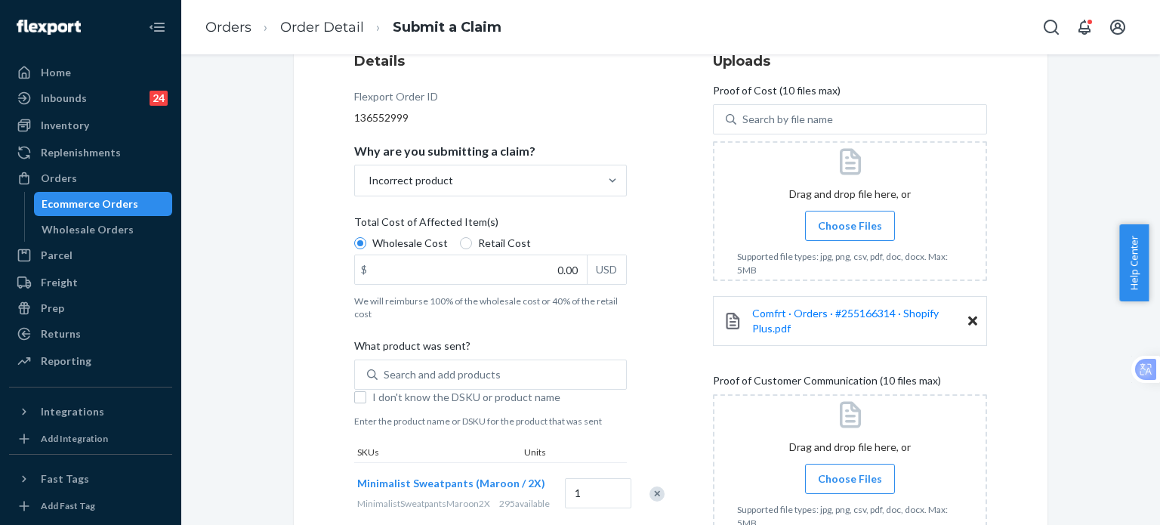
click at [464, 239] on label "Retail Cost" at bounding box center [495, 243] width 71 height 15
click at [464, 239] on input "Retail Cost" at bounding box center [466, 243] width 12 height 12
radio input "true"
radio input "false"
click at [509, 270] on input "0.00" at bounding box center [471, 269] width 232 height 29
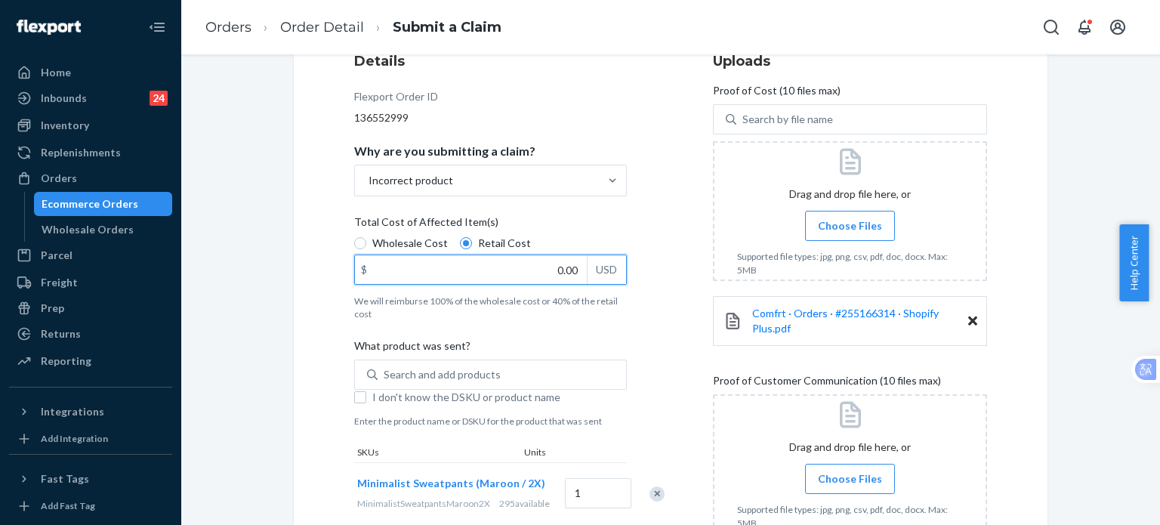
paste input "27.29"
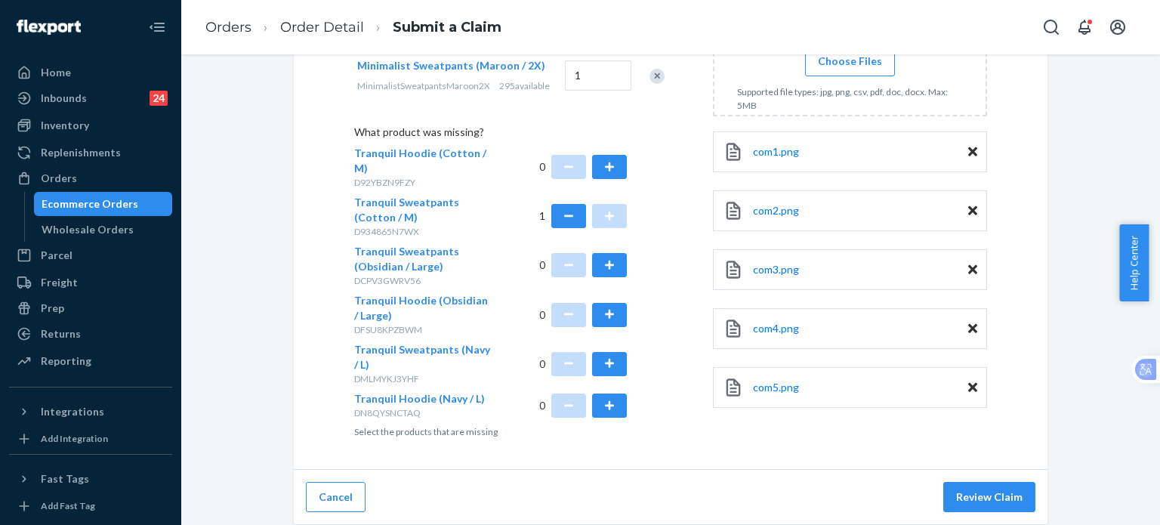
scroll to position [642, 0]
type input "27.29"
drag, startPoint x: 976, startPoint y: 504, endPoint x: 985, endPoint y: 501, distance: 9.6
click at [976, 504] on button "Review Claim" at bounding box center [990, 497] width 92 height 30
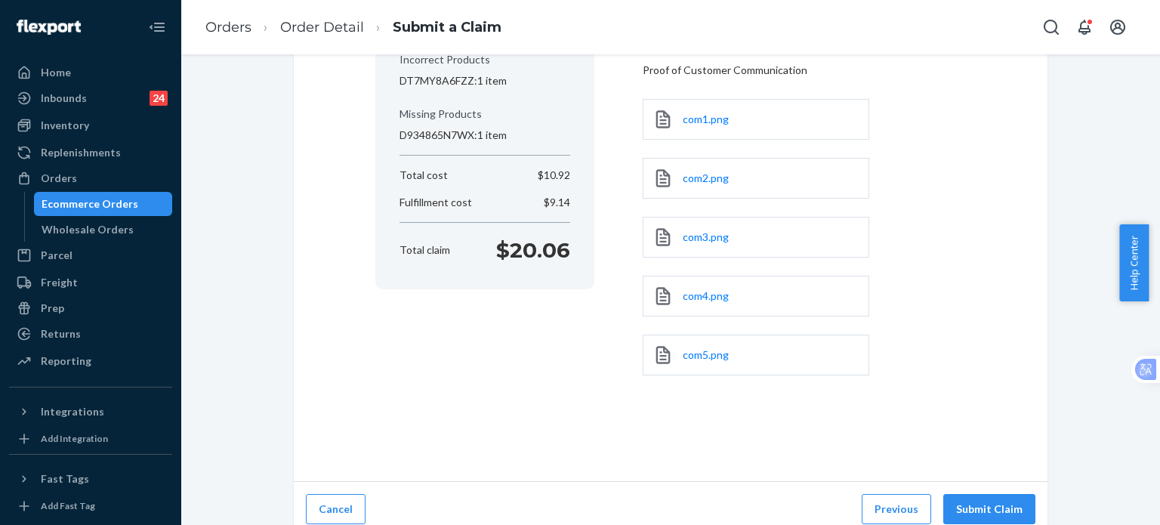
scroll to position [284, 0]
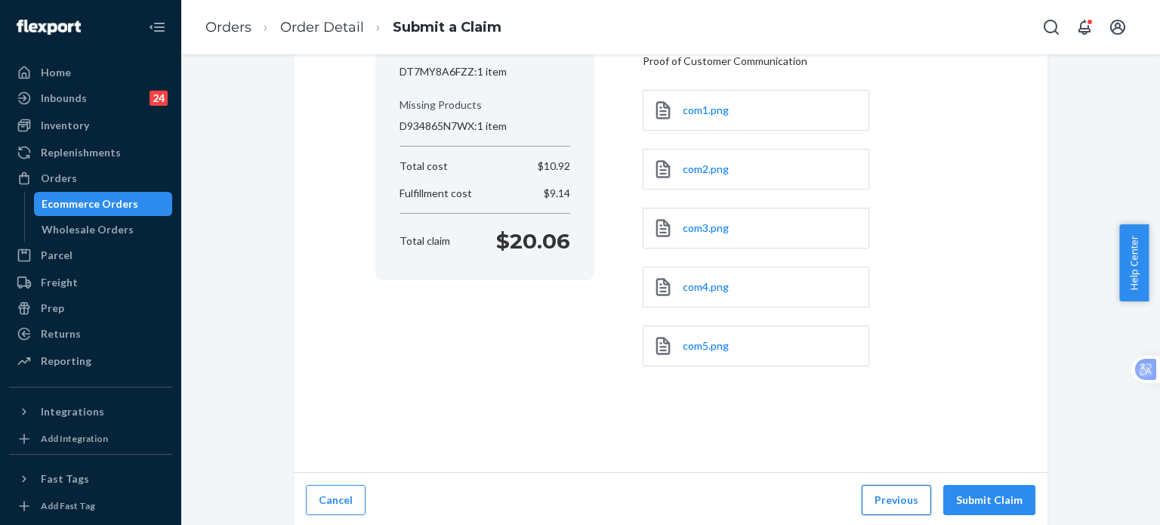
click at [895, 498] on button "Previous" at bounding box center [897, 500] width 70 height 30
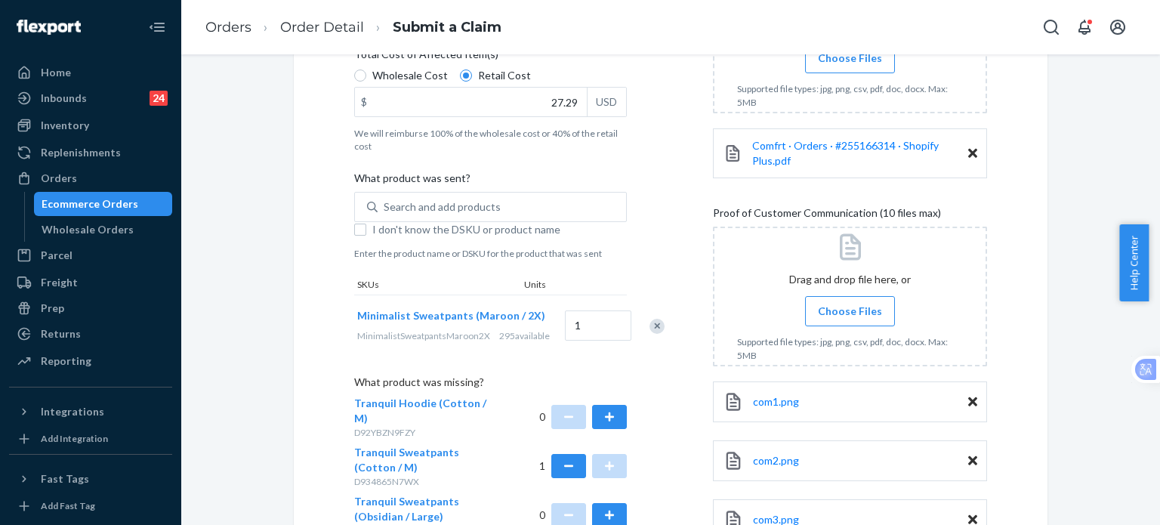
scroll to position [340, 0]
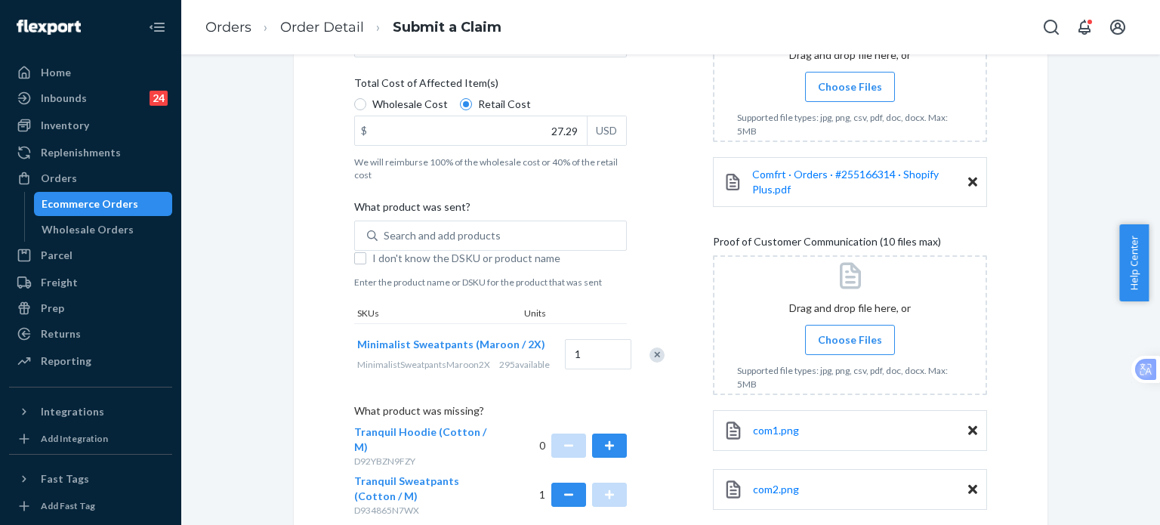
click at [505, 185] on div "Details Flexport Order ID 136552999 Why are you submitting a claim? Incorrect p…" at bounding box center [509, 315] width 311 height 824
click at [354, 105] on input "Wholesale Cost" at bounding box center [360, 104] width 12 height 12
radio input "true"
radio input "false"
click at [571, 184] on div "Details Flexport Order ID 136552999 Why are you submitting a claim? Incorrect p…" at bounding box center [509, 315] width 311 height 824
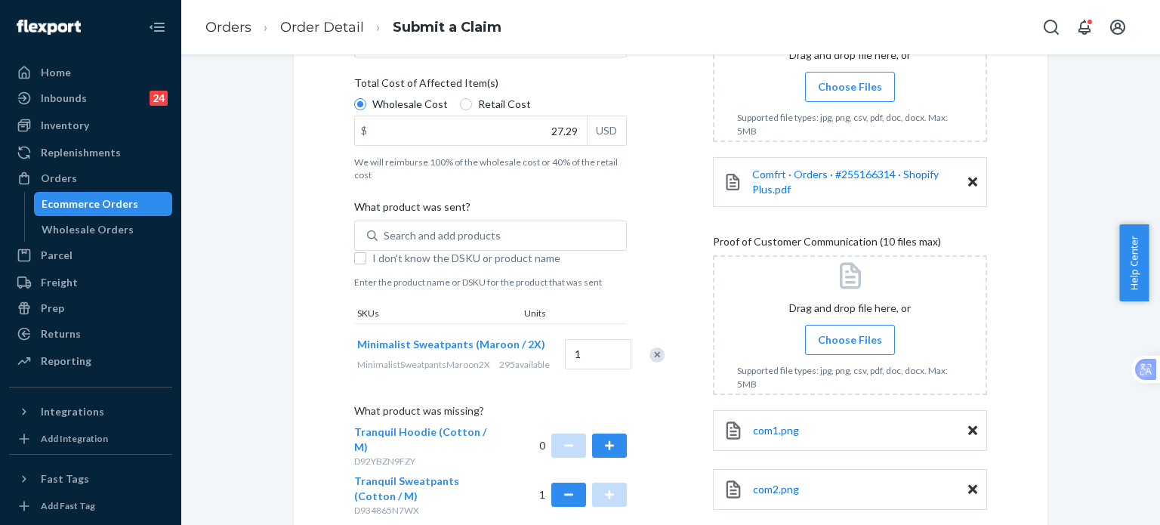
scroll to position [642, 0]
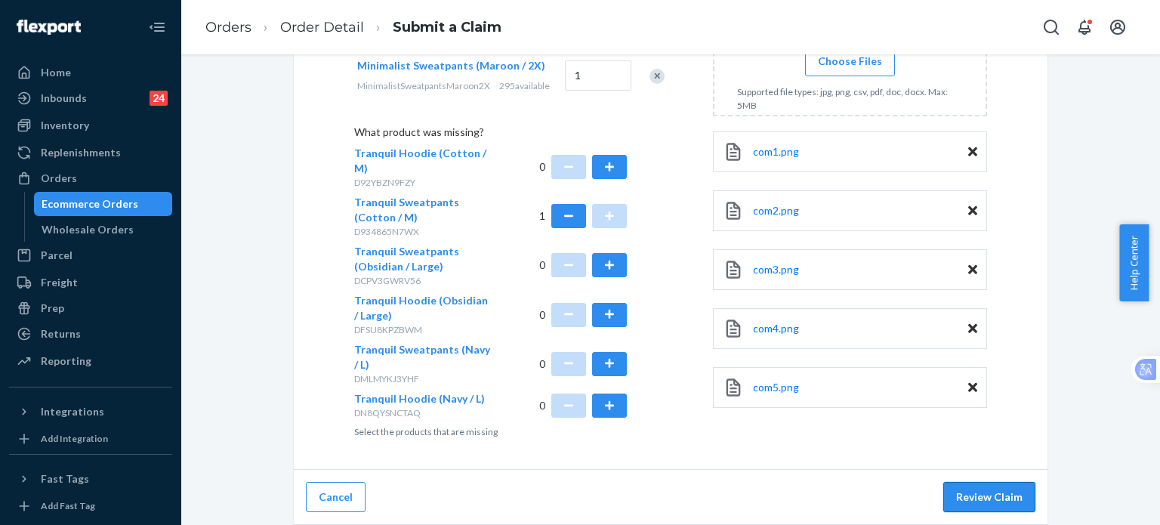
click at [975, 499] on button "Review Claim" at bounding box center [990, 497] width 92 height 30
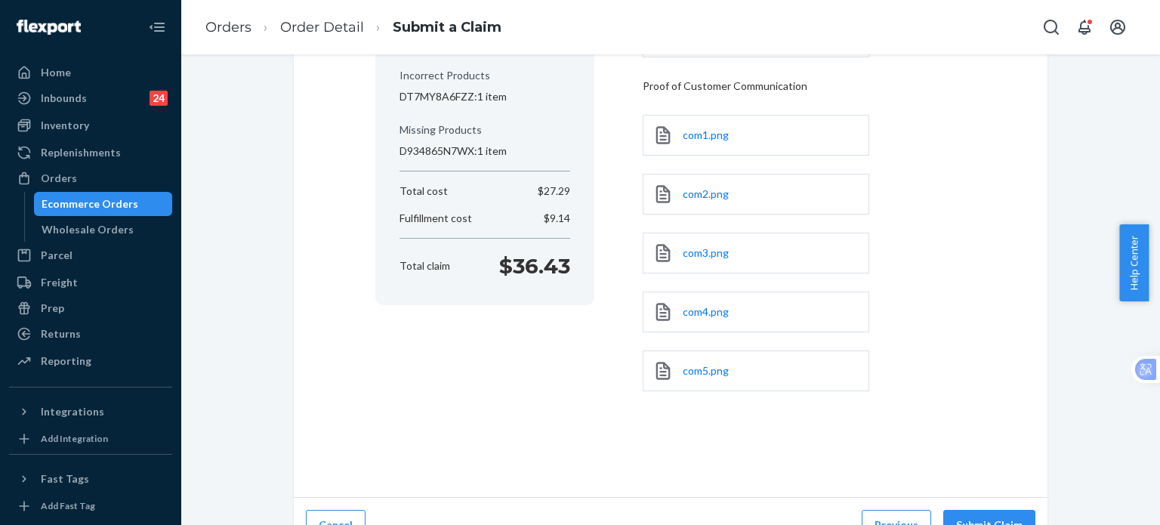
scroll to position [284, 0]
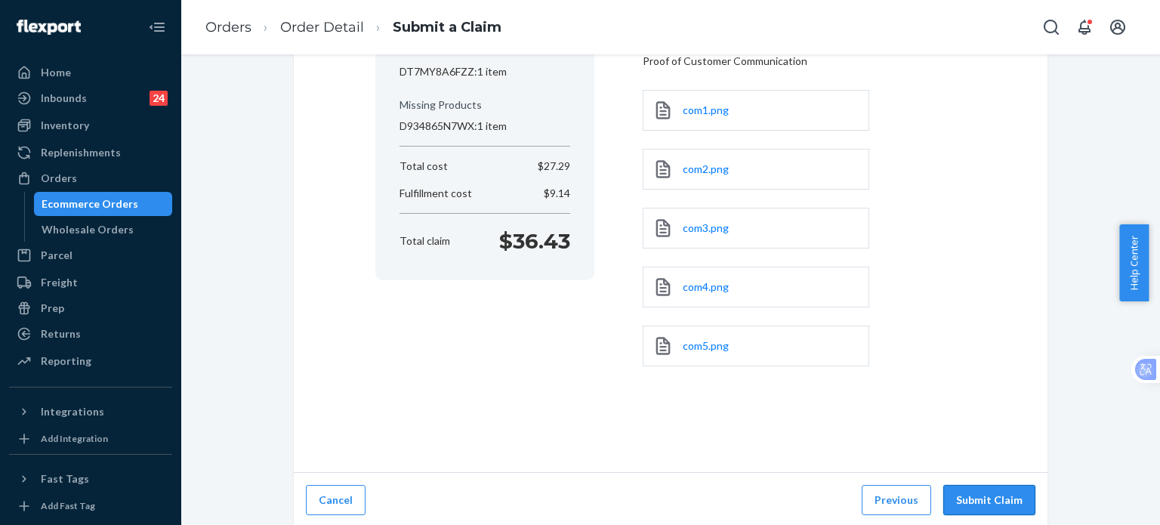
click at [963, 497] on button "Submit Claim" at bounding box center [990, 500] width 92 height 30
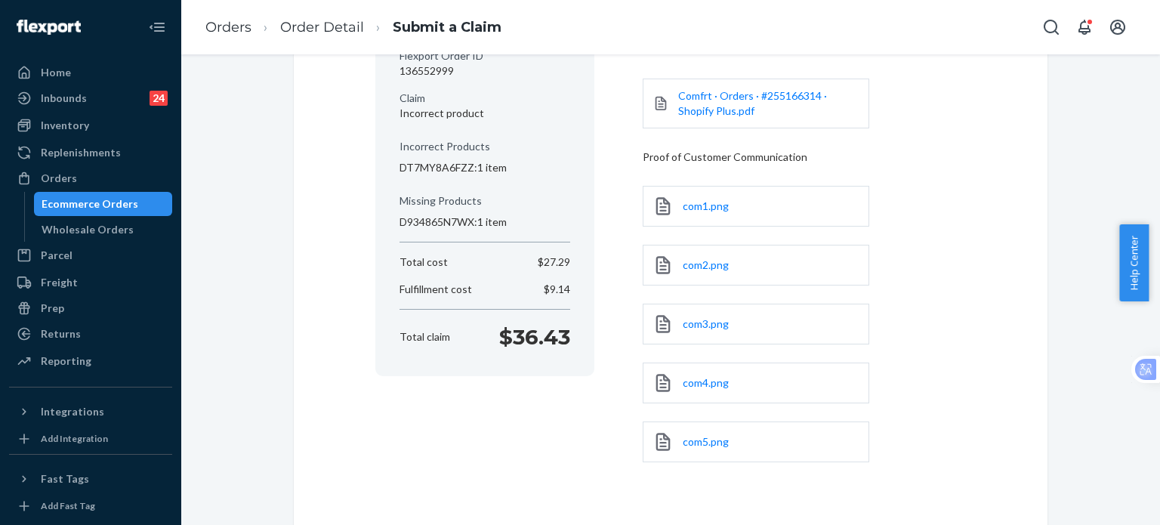
scroll to position [184, 0]
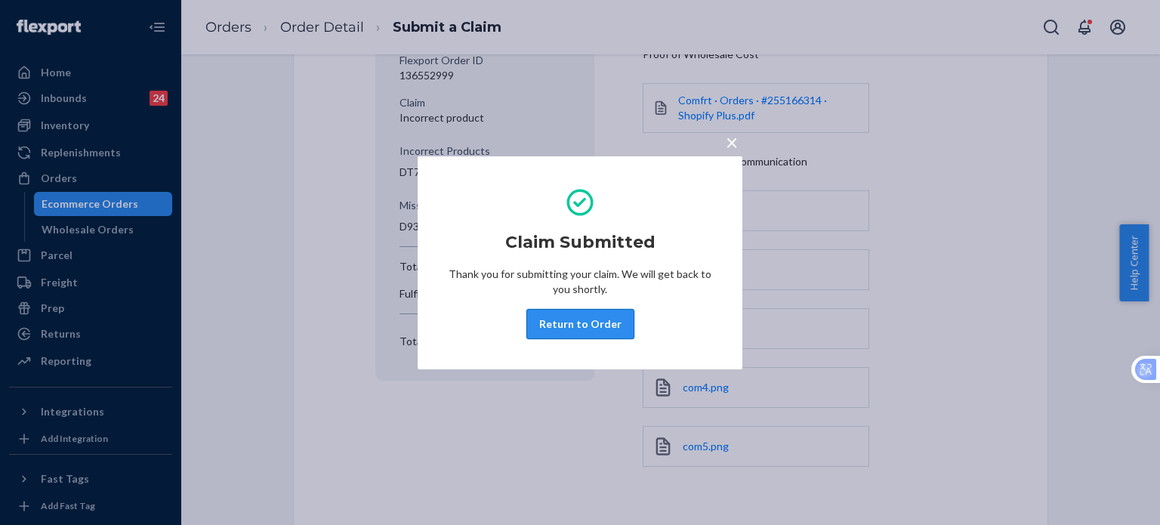
click at [592, 332] on button "Return to Order" at bounding box center [581, 324] width 108 height 30
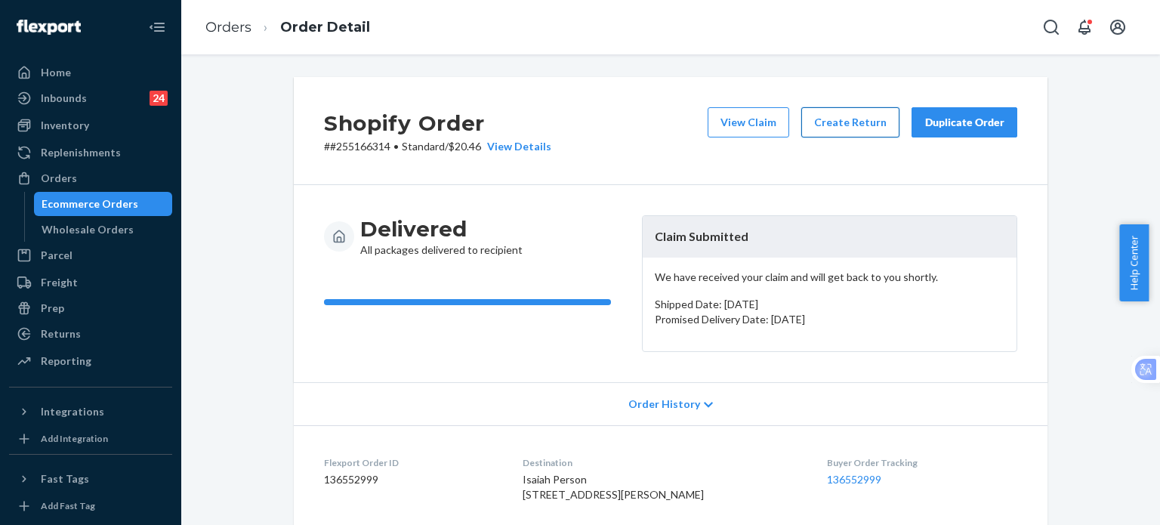
click at [845, 129] on button "Create Return" at bounding box center [851, 122] width 98 height 30
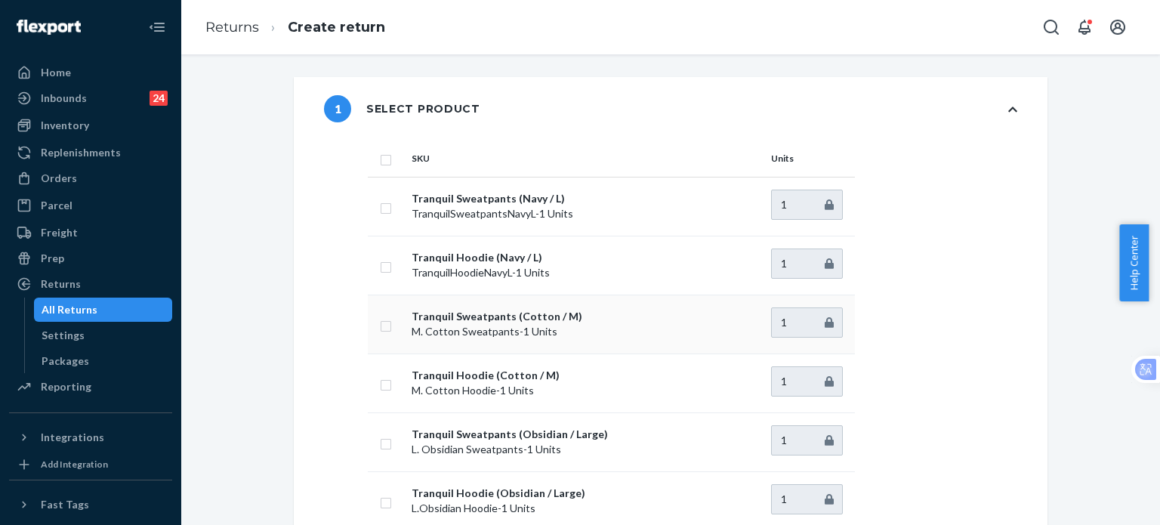
click at [380, 323] on input "checkbox" at bounding box center [386, 325] width 12 height 16
checkbox input "true"
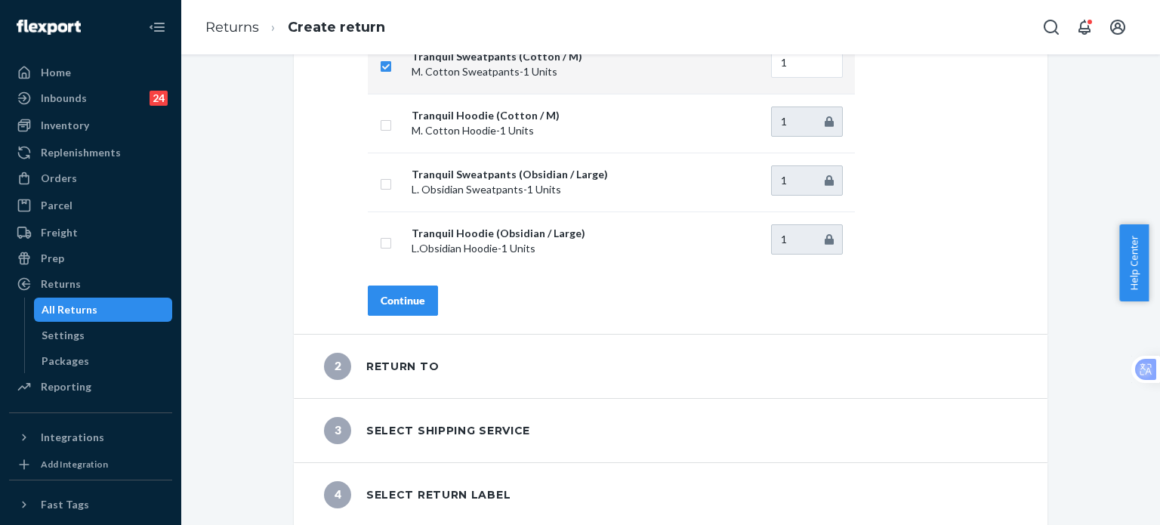
click at [394, 307] on button "Continue" at bounding box center [403, 301] width 70 height 30
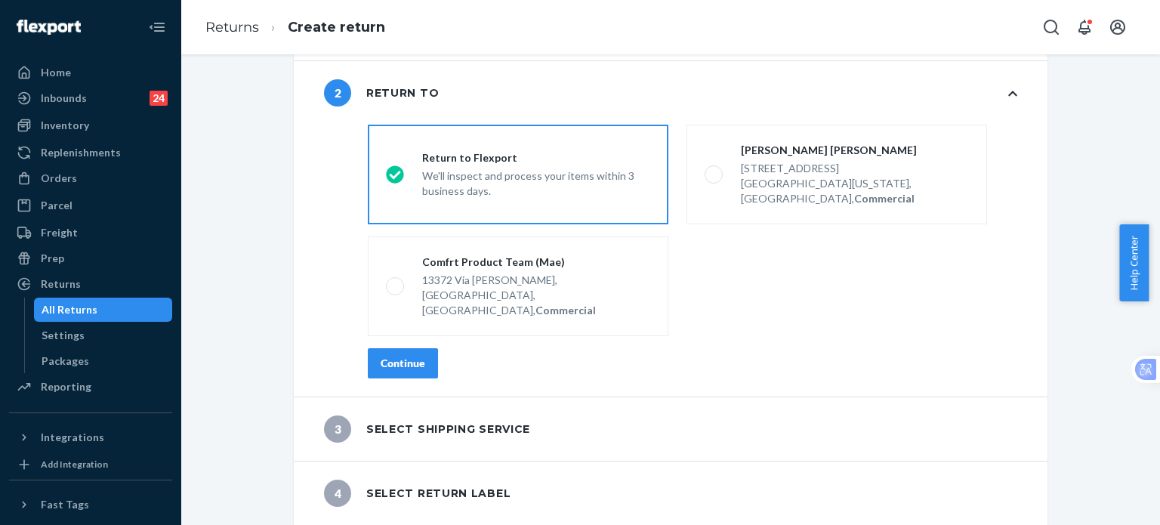
scroll to position [48, 0]
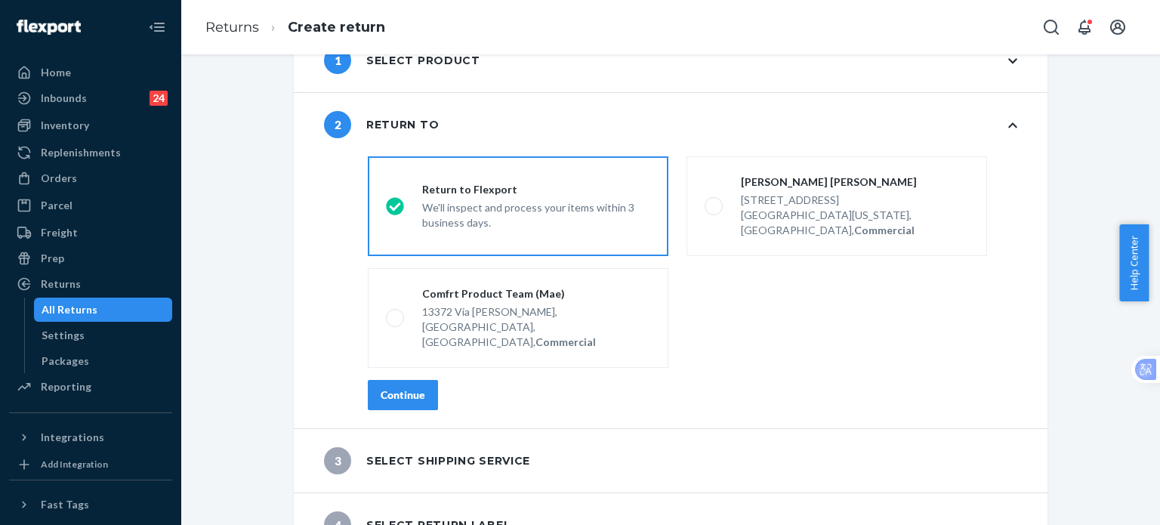
drag, startPoint x: 413, startPoint y: 354, endPoint x: 535, endPoint y: 352, distance: 121.7
click at [413, 380] on button "Continue" at bounding box center [403, 395] width 70 height 30
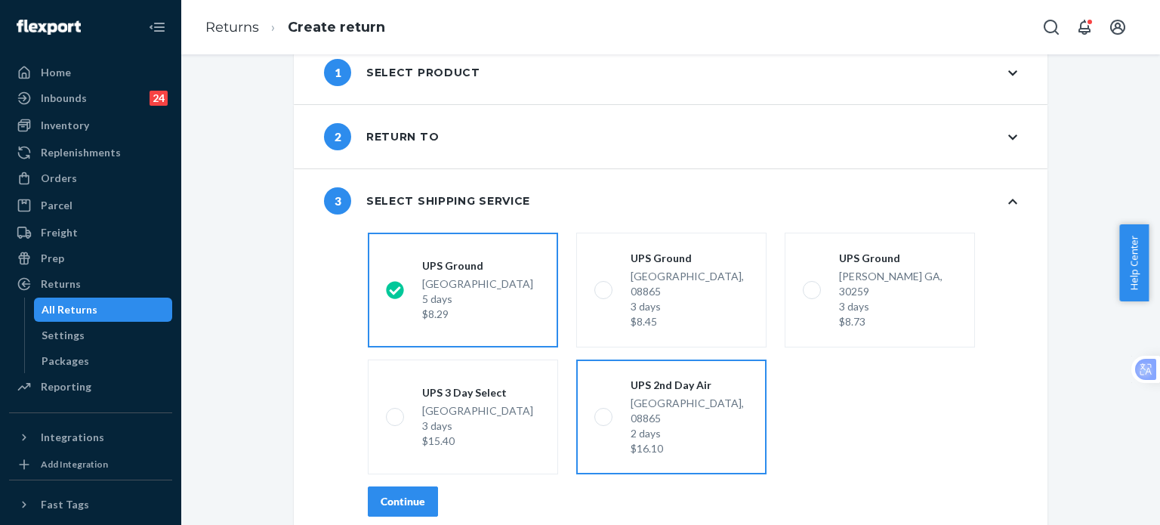
scroll to position [79, 0]
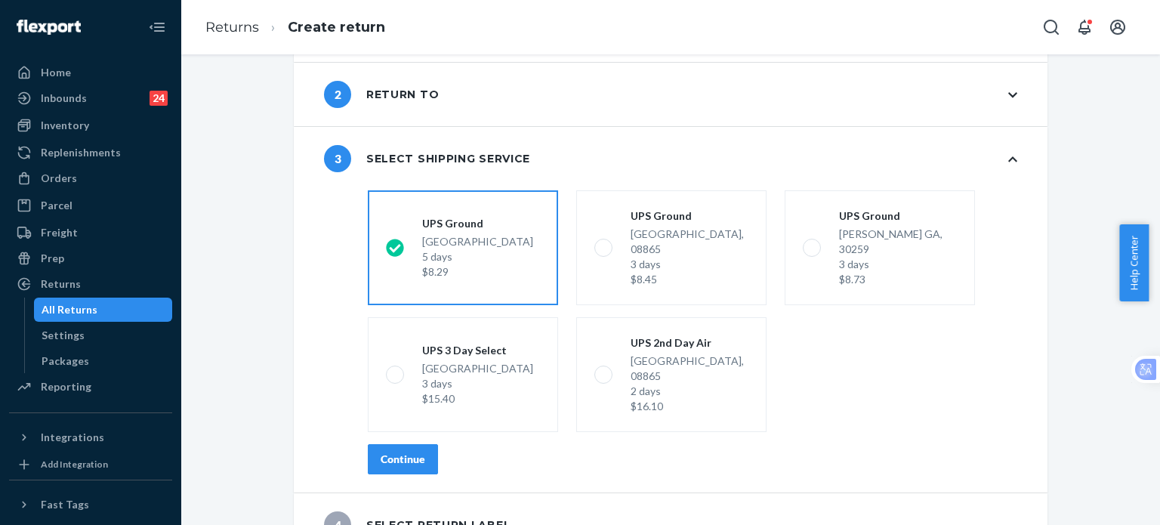
click at [388, 452] on div "Continue" at bounding box center [403, 459] width 45 height 15
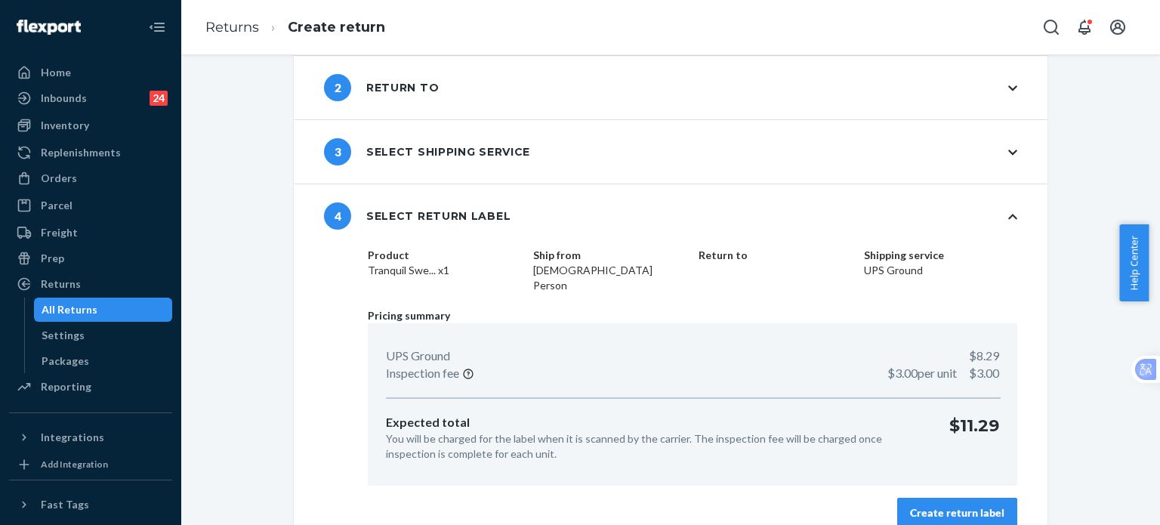
scroll to position [91, 0]
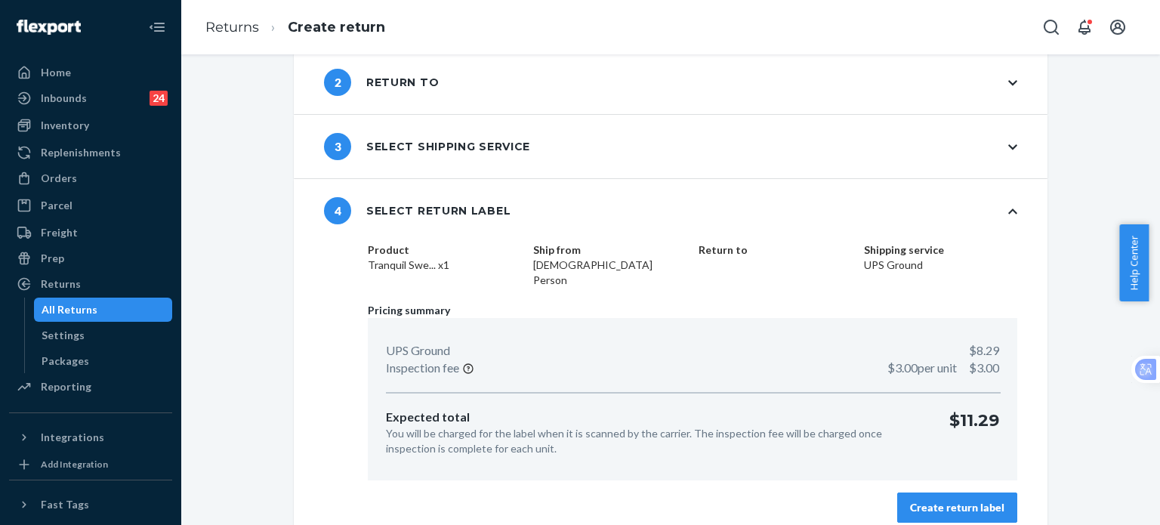
click at [975, 500] on div "Create return label" at bounding box center [957, 507] width 94 height 15
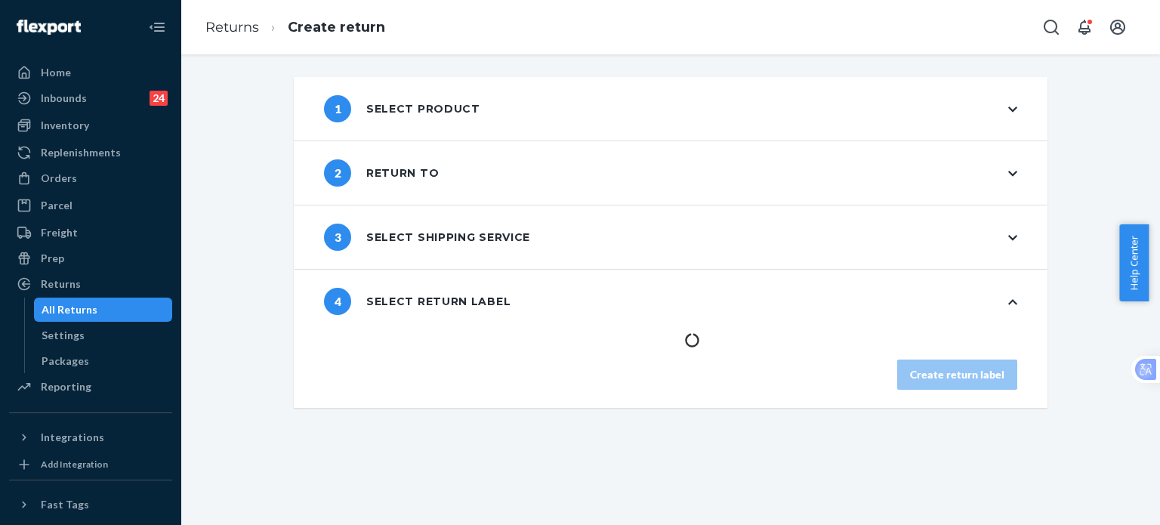
scroll to position [0, 0]
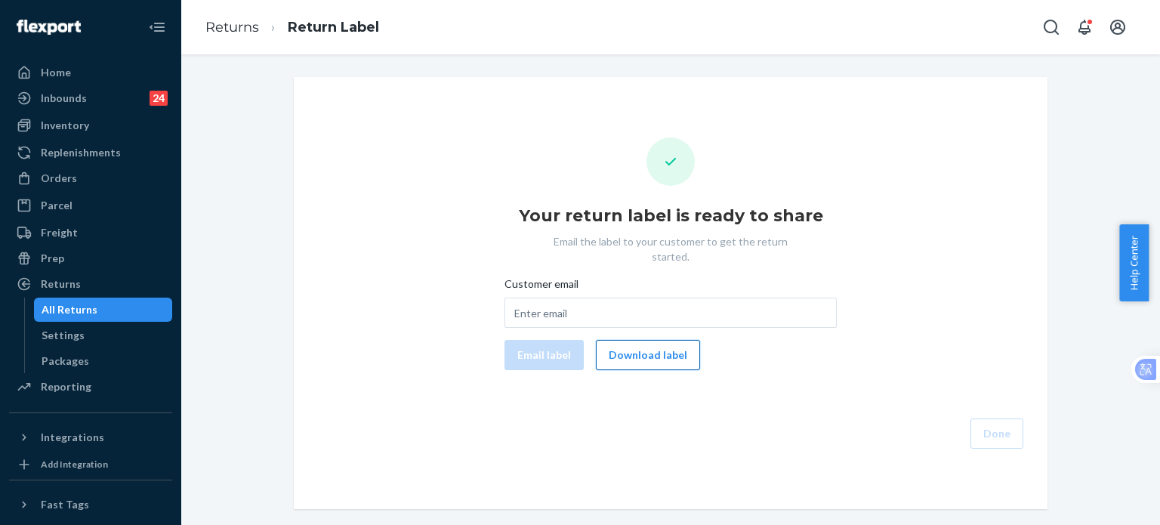
click at [623, 344] on button "Download label" at bounding box center [648, 355] width 104 height 30
click at [63, 181] on div "Orders" at bounding box center [59, 178] width 36 height 15
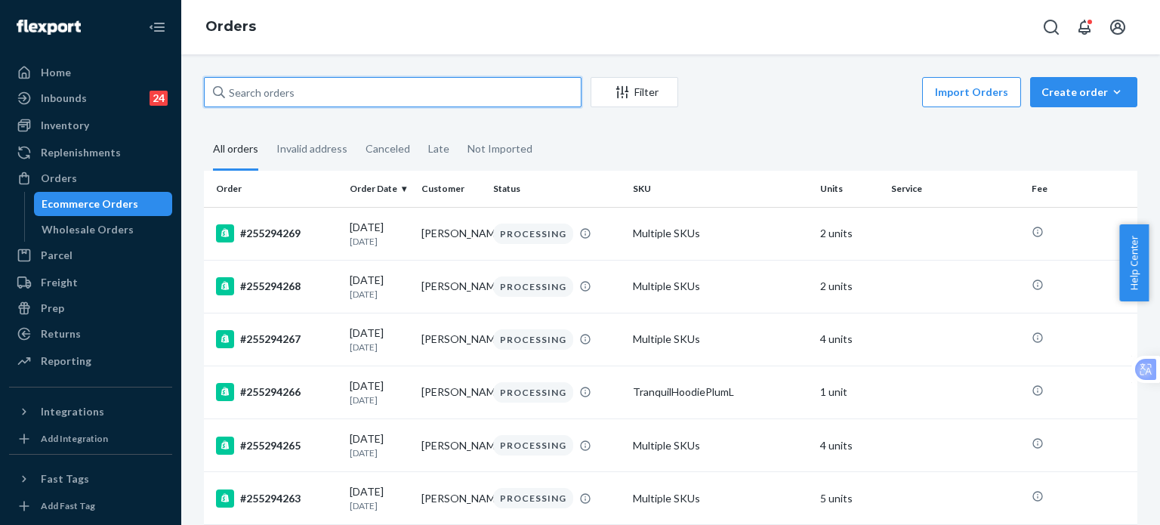
click at [326, 97] on input "text" at bounding box center [393, 92] width 378 height 30
paste input "255191464"
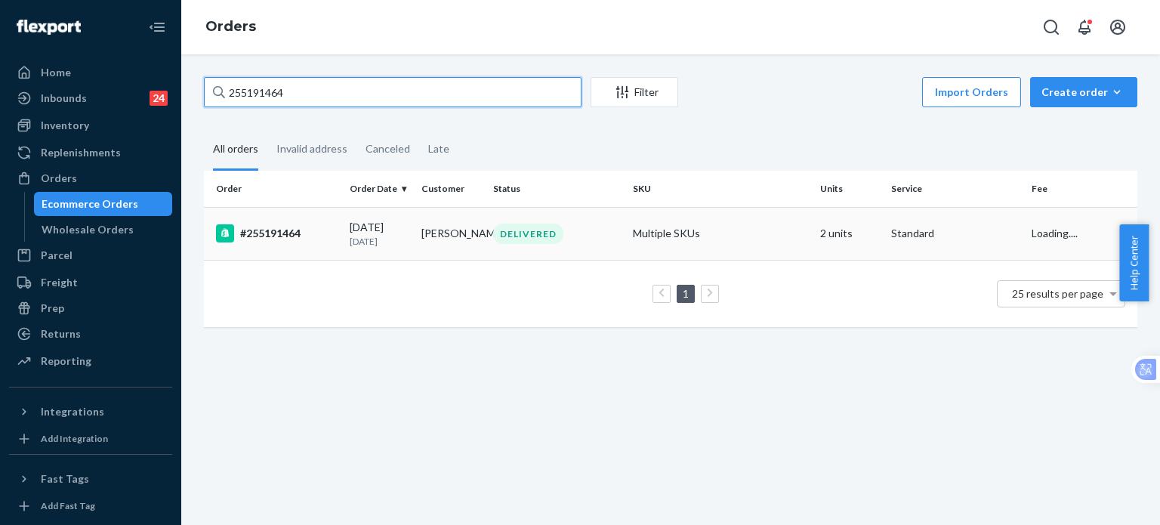
type input "255191464"
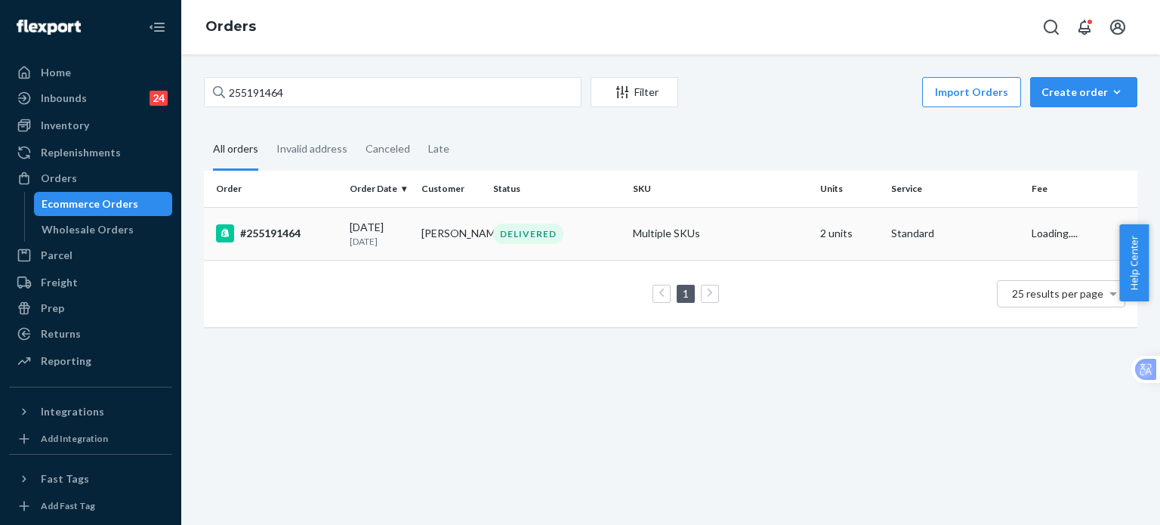
click at [269, 232] on div "#255191464" at bounding box center [277, 233] width 122 height 18
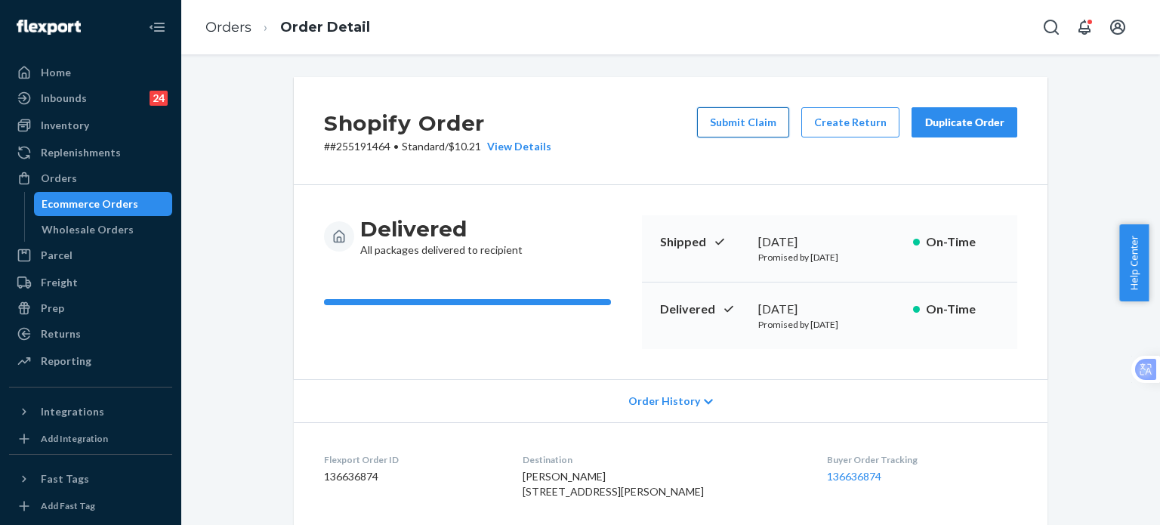
click at [731, 124] on button "Submit Claim" at bounding box center [743, 122] width 92 height 30
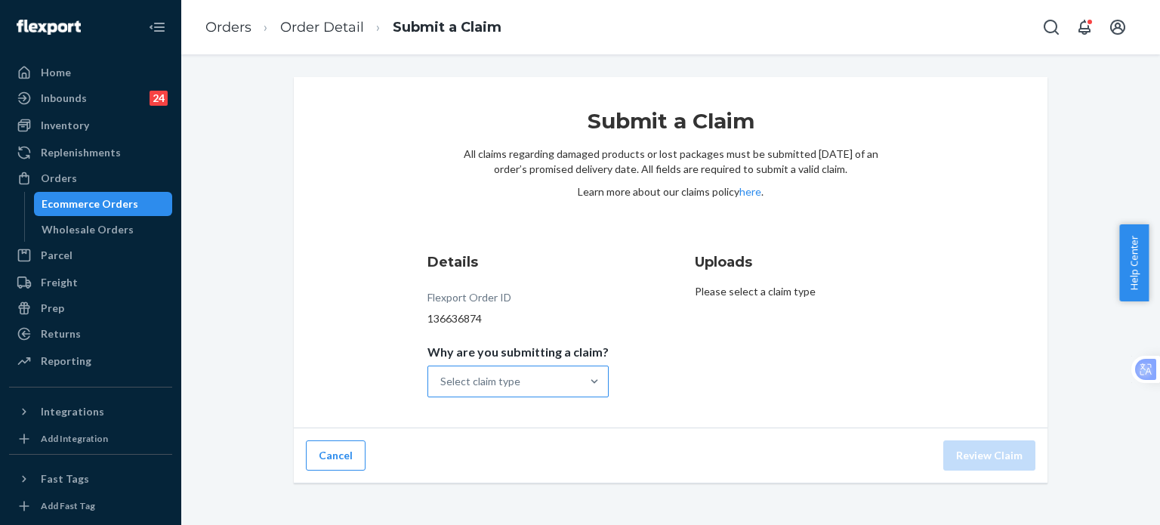
click at [548, 386] on div "Select claim type" at bounding box center [504, 381] width 153 height 30
click at [442, 386] on input "Why are you submitting a claim? Select claim type" at bounding box center [441, 381] width 2 height 15
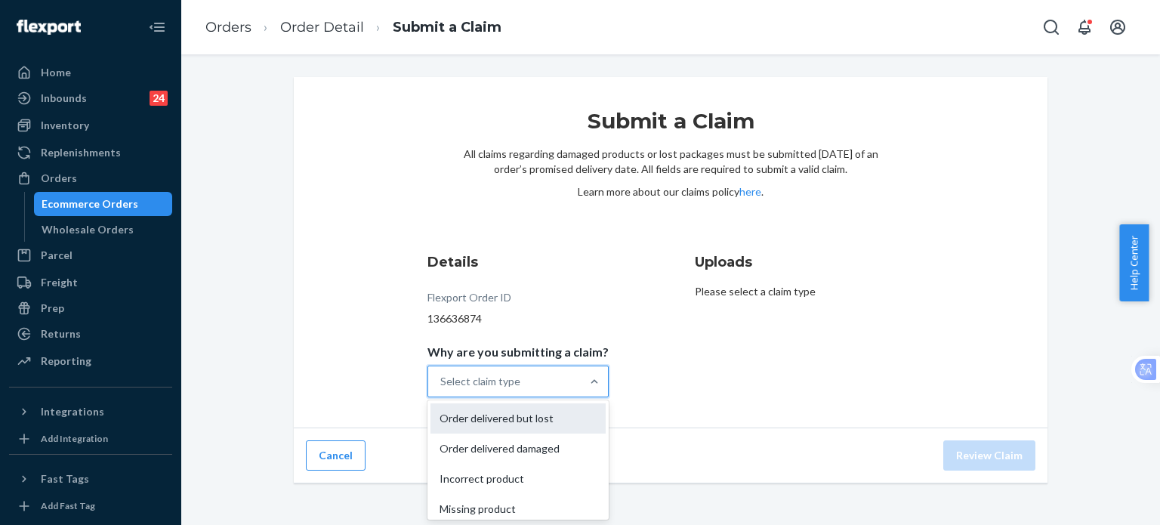
click at [536, 425] on div "Order delivered but lost" at bounding box center [518, 418] width 175 height 30
click at [442, 389] on input "Why are you submitting a claim? option Order delivered but lost focused, 1 of 4…" at bounding box center [441, 381] width 2 height 15
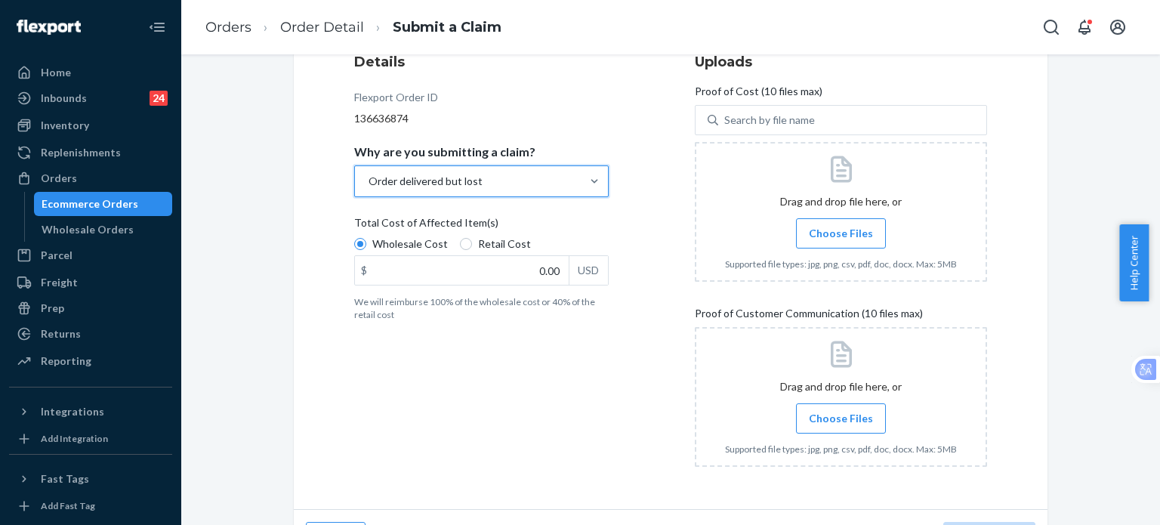
scroll to position [201, 0]
click at [826, 235] on span "Choose Files" at bounding box center [841, 232] width 64 height 15
click at [841, 235] on input "Choose Files" at bounding box center [841, 232] width 1 height 17
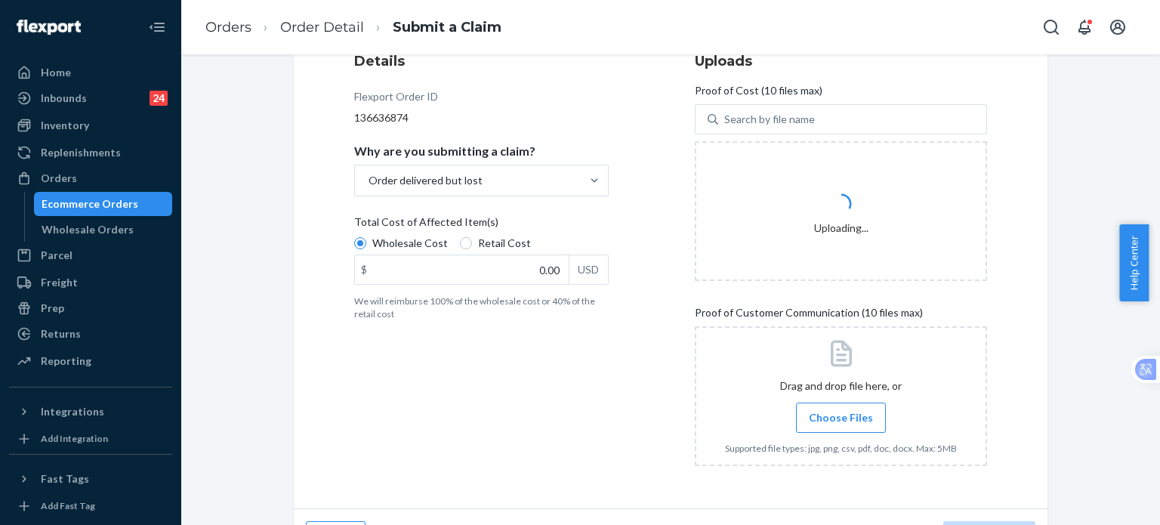
click at [841, 420] on span "Choose Files" at bounding box center [841, 417] width 64 height 15
click at [841, 420] on input "Choose Files" at bounding box center [841, 417] width 1 height 17
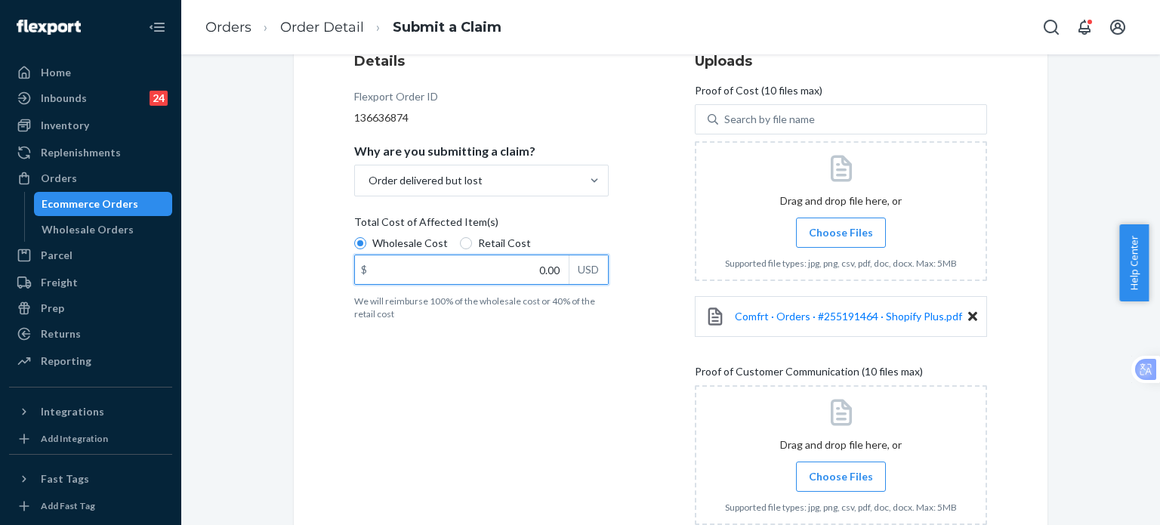
click at [499, 270] on input "0.00" at bounding box center [462, 269] width 214 height 29
type input "85.00"
click at [544, 385] on div "Details Flexport Order ID 136636874 Why are you submitting a claim? Order deliv…" at bounding box center [500, 323] width 292 height 563
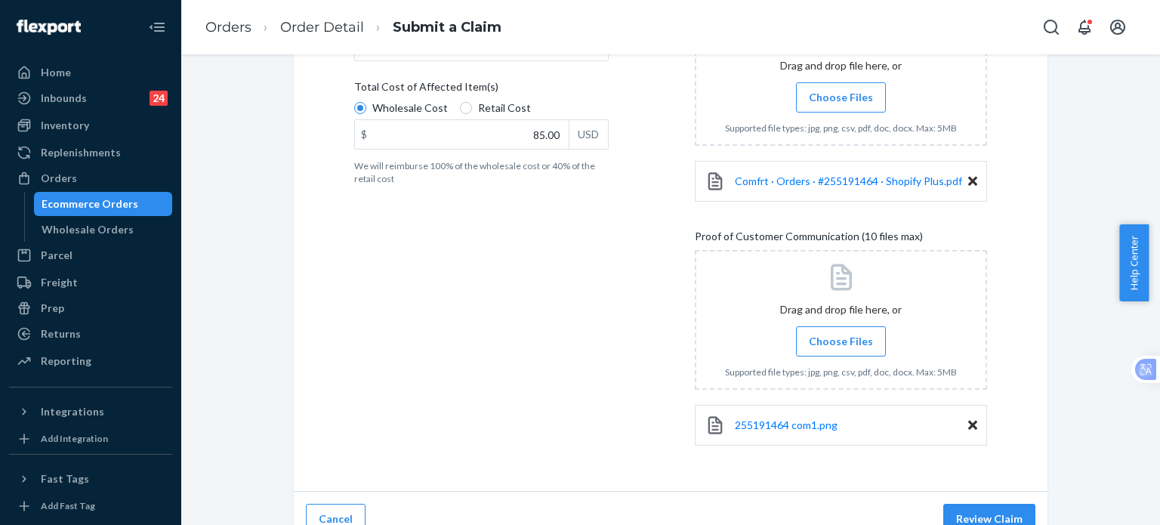
scroll to position [357, 0]
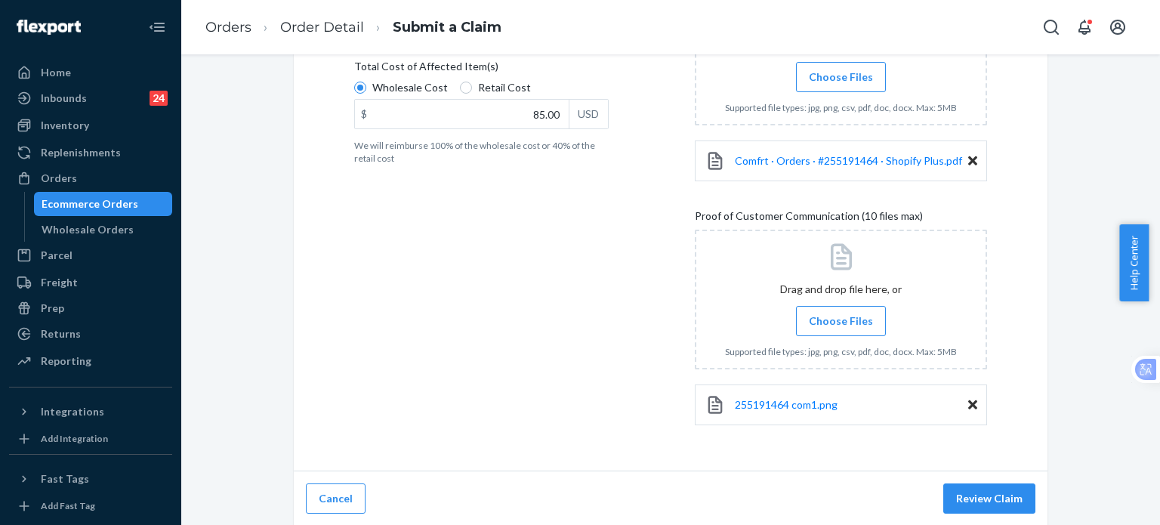
click at [836, 324] on span "Choose Files" at bounding box center [841, 321] width 64 height 15
click at [841, 324] on input "Choose Files" at bounding box center [841, 321] width 1 height 17
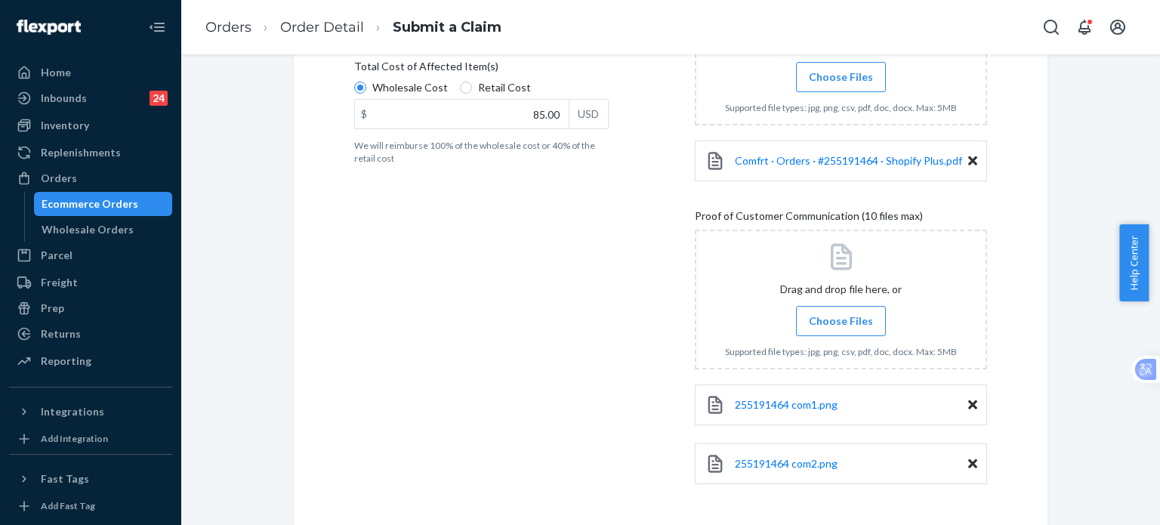
click at [821, 323] on span "Choose Files" at bounding box center [841, 321] width 64 height 15
click at [841, 323] on input "Choose Files" at bounding box center [841, 321] width 1 height 17
click at [848, 320] on span "Choose Files" at bounding box center [841, 321] width 64 height 15
click at [842, 320] on input "Choose Files" at bounding box center [841, 321] width 1 height 17
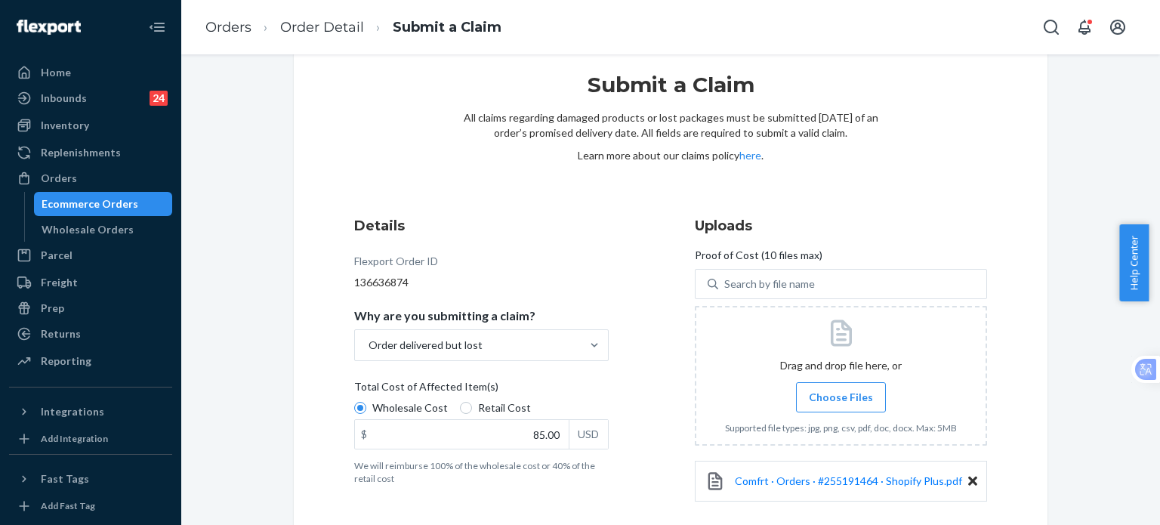
scroll to position [0, 0]
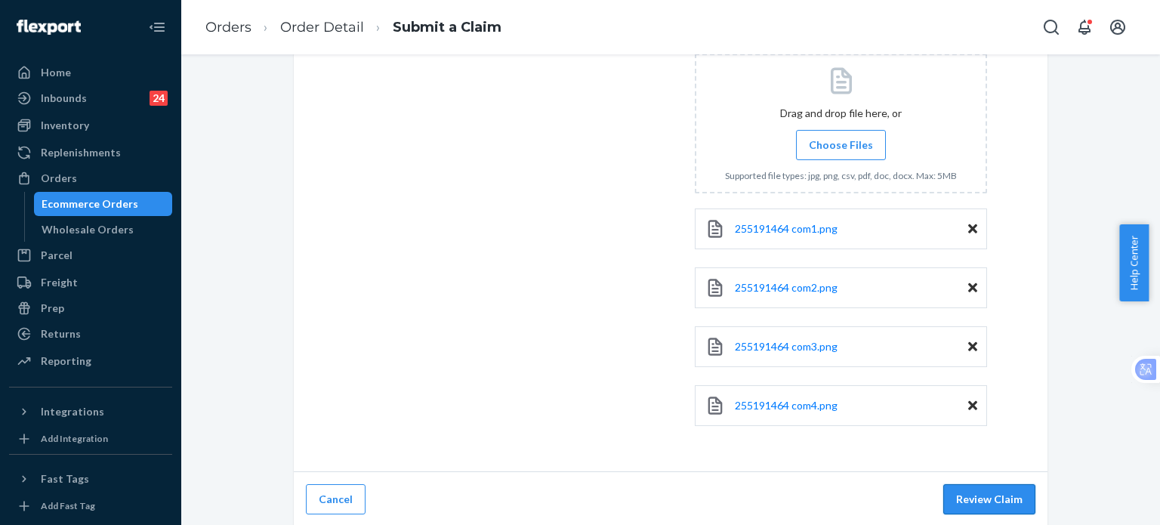
click at [987, 502] on button "Review Claim" at bounding box center [990, 499] width 92 height 30
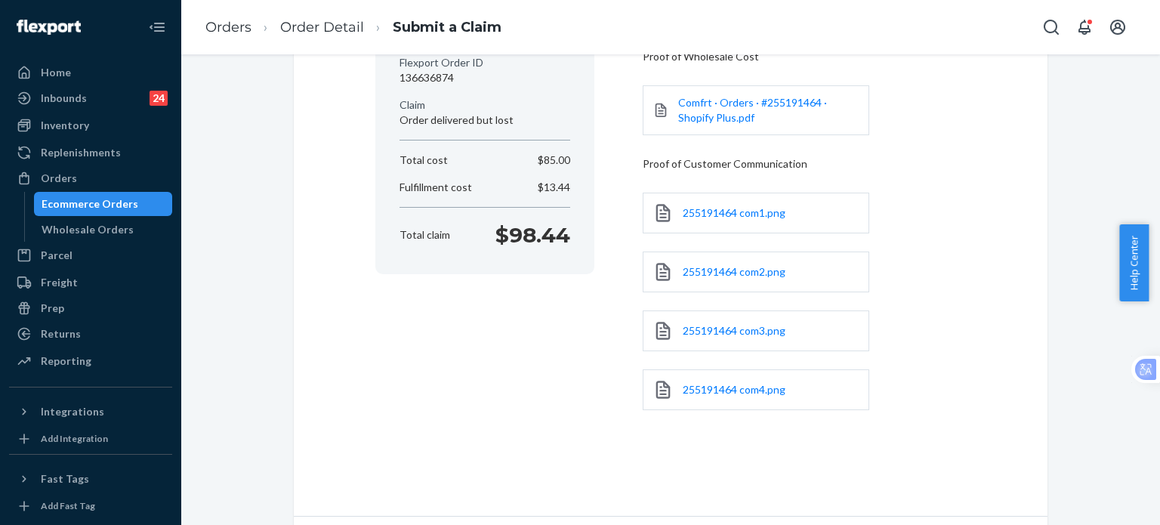
scroll to position [226, 0]
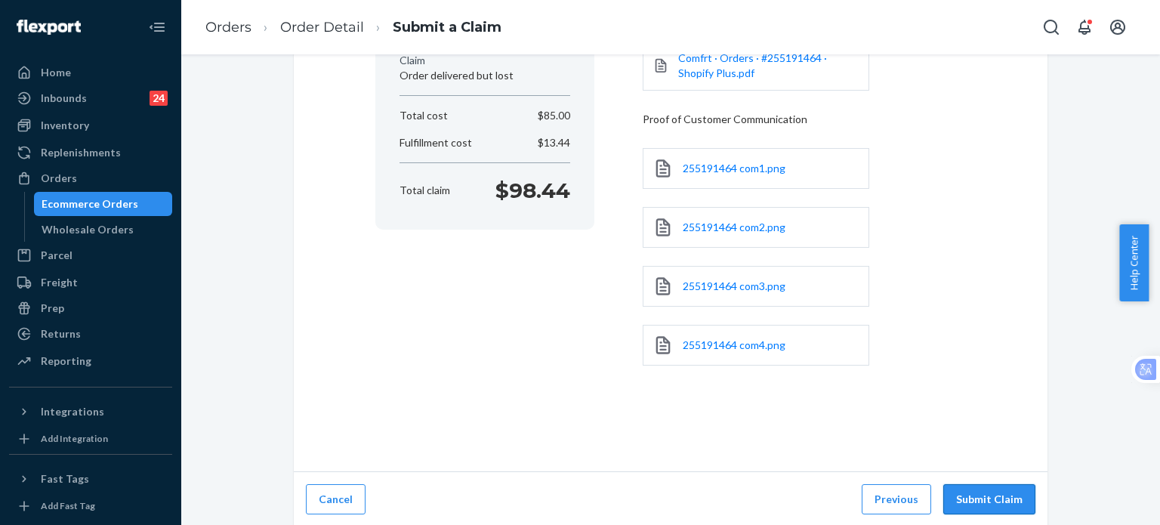
click at [968, 499] on button "Submit Claim" at bounding box center [990, 499] width 92 height 30
